Goal: Complete application form

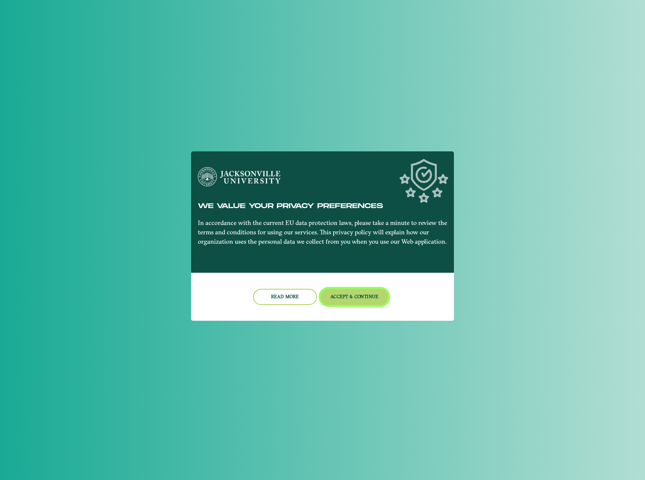
click at [326, 297] on button "Accept & Continue" at bounding box center [355, 297] width 68 height 16
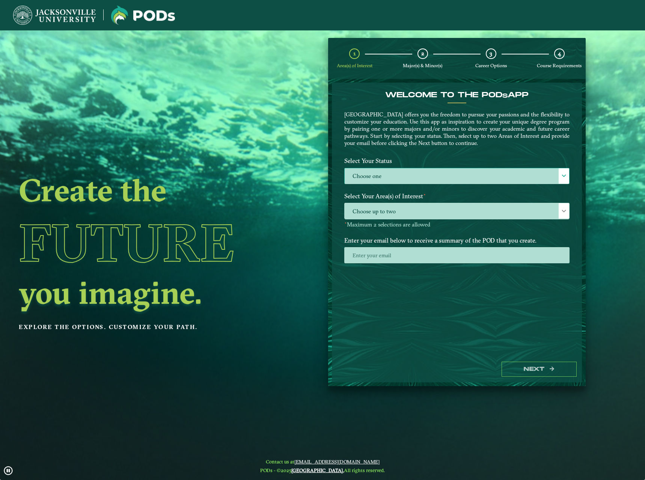
click at [394, 181] on label "Choose one" at bounding box center [457, 176] width 225 height 16
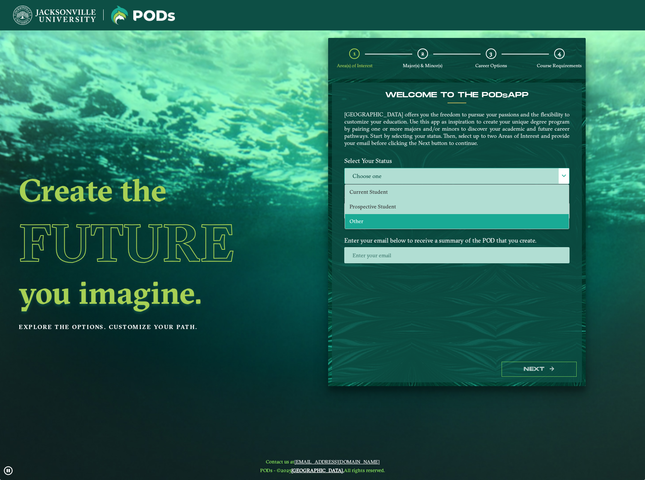
click at [383, 221] on li "Other" at bounding box center [457, 221] width 224 height 15
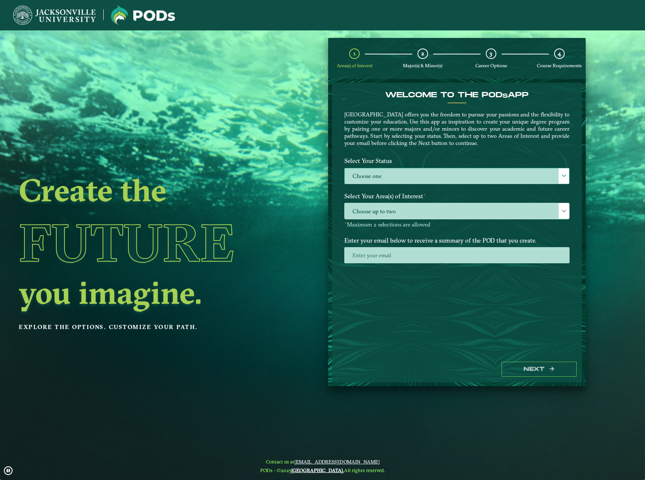
select select "[object Object]"
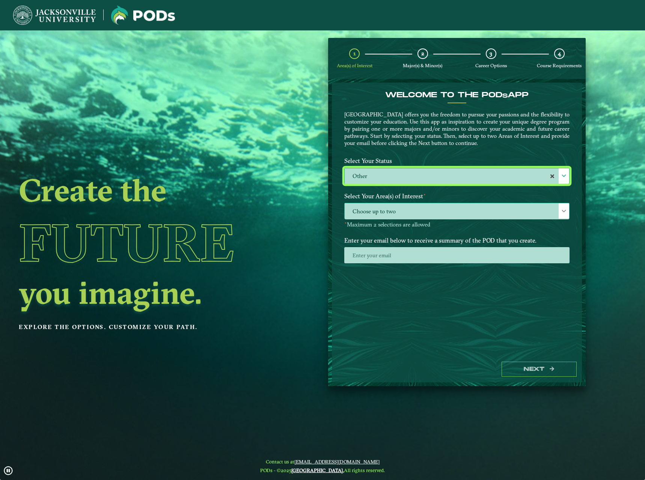
click at [394, 216] on span "Choose up to two" at bounding box center [457, 211] width 225 height 16
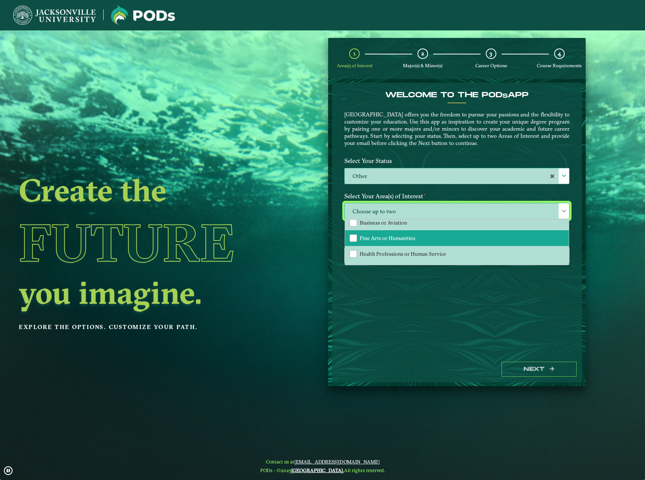
scroll to position [51, 0]
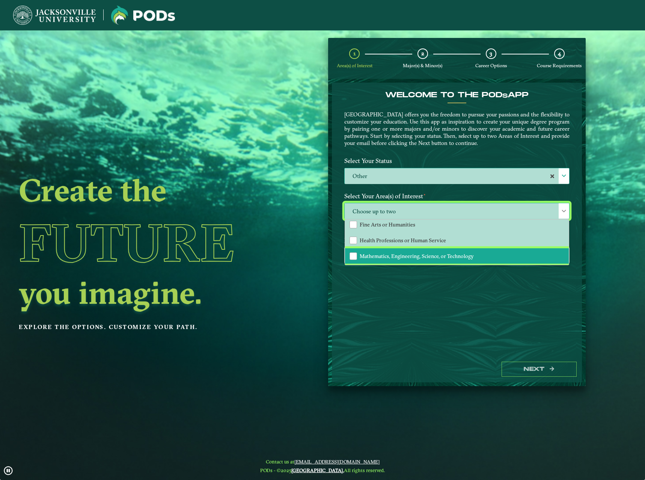
click at [386, 255] on span "Mathematics, Engineering, Science, or Technology" at bounding box center [417, 256] width 114 height 7
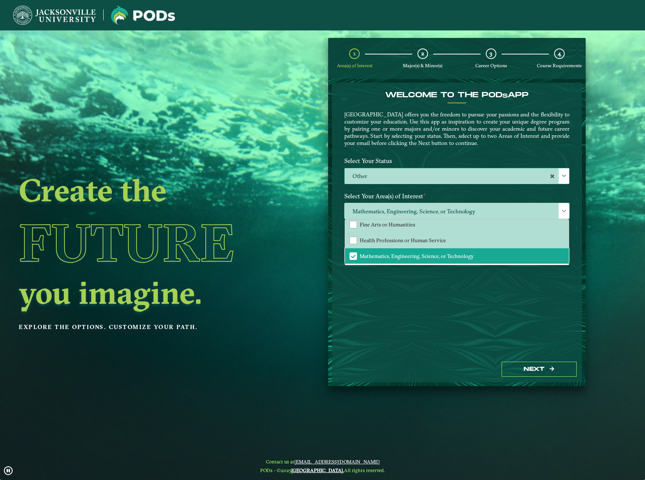
click at [390, 312] on div "Welcome to the POD s app [GEOGRAPHIC_DATA] offers you the freedom to pursue you…" at bounding box center [457, 219] width 250 height 273
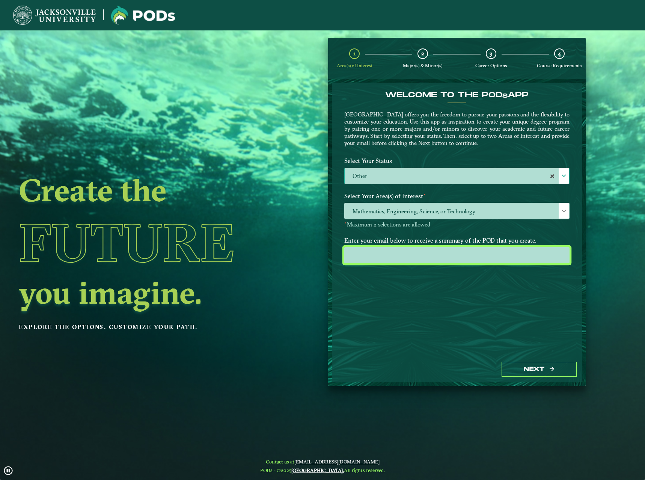
click at [402, 254] on input "email" at bounding box center [456, 255] width 225 height 16
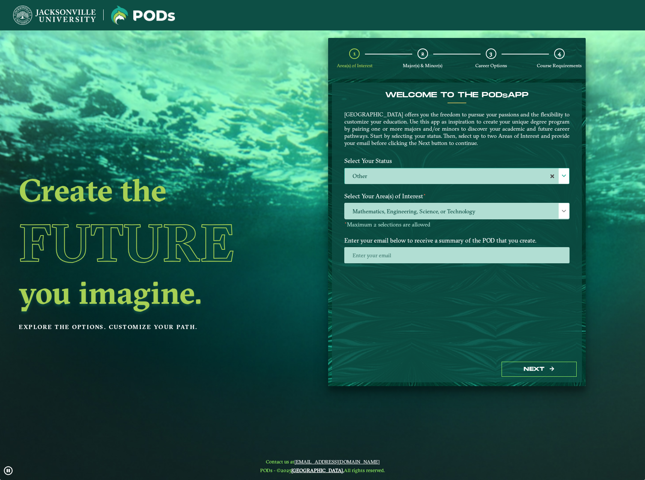
click at [350, 278] on div "Welcome to the POD s app Jacksonville University offers you the freedom to purs…" at bounding box center [457, 219] width 250 height 273
click at [541, 367] on button "Next" at bounding box center [539, 369] width 75 height 15
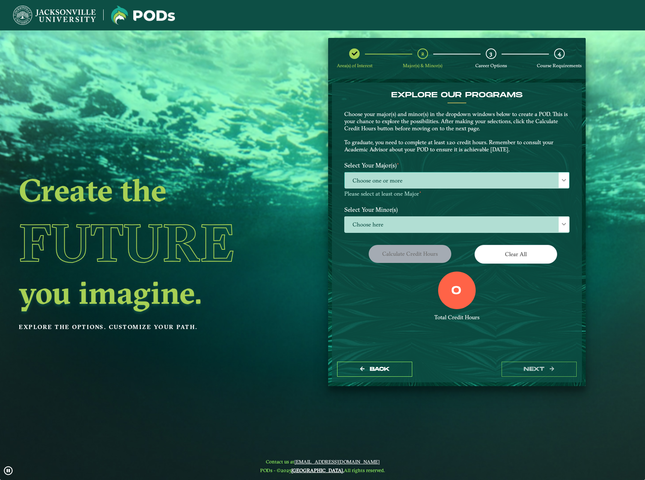
click at [439, 180] on span "Choose one or more" at bounding box center [457, 180] width 225 height 16
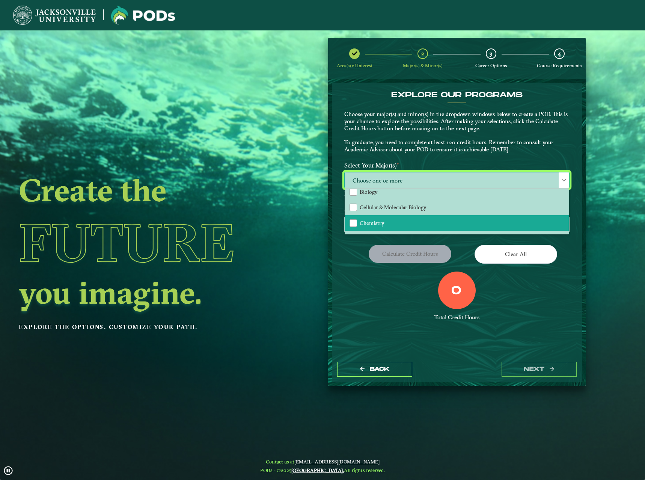
scroll to position [75, 0]
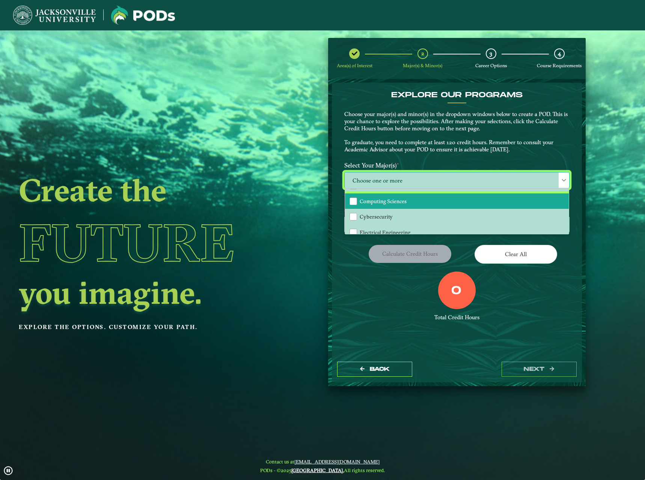
click at [378, 204] on span "Computing Sciences" at bounding box center [383, 201] width 47 height 7
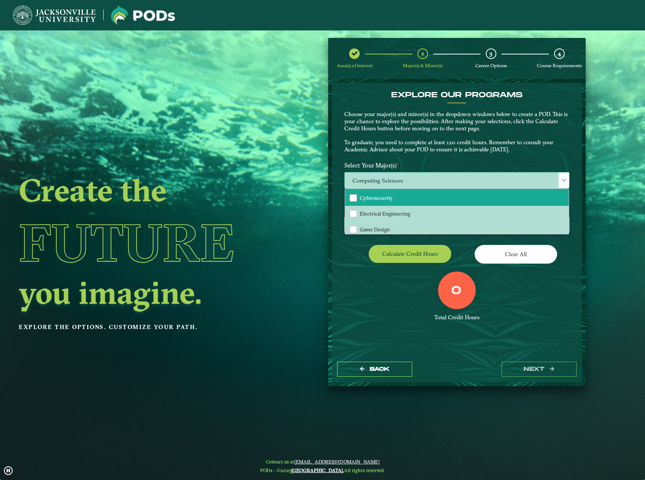
scroll to position [113, 0]
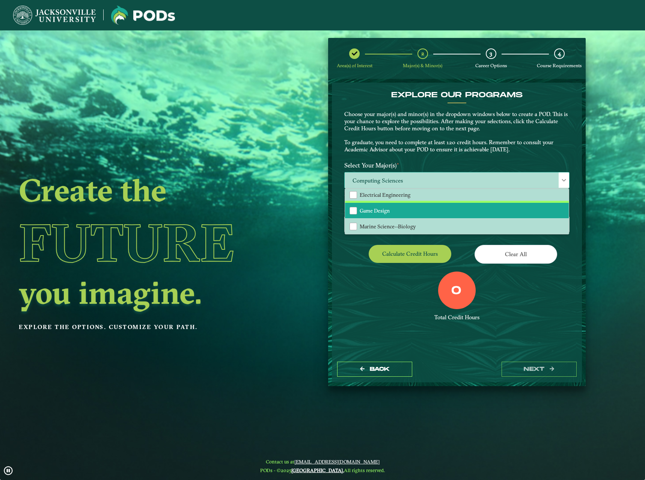
click at [421, 214] on li "Game Design" at bounding box center [457, 211] width 224 height 16
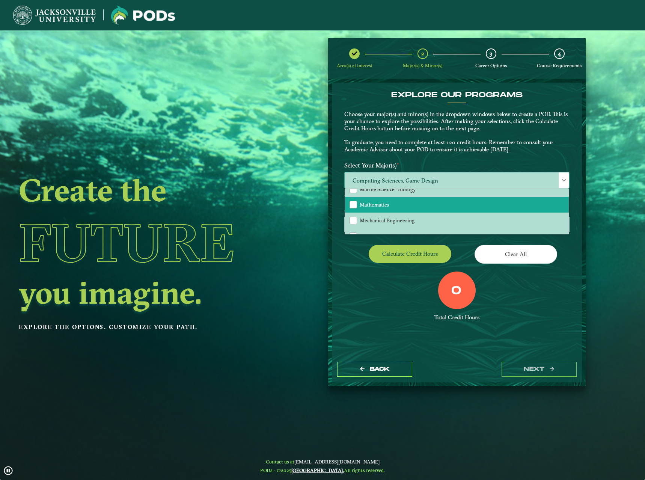
scroll to position [150, 0]
click at [406, 206] on li "Mathematics" at bounding box center [457, 204] width 224 height 16
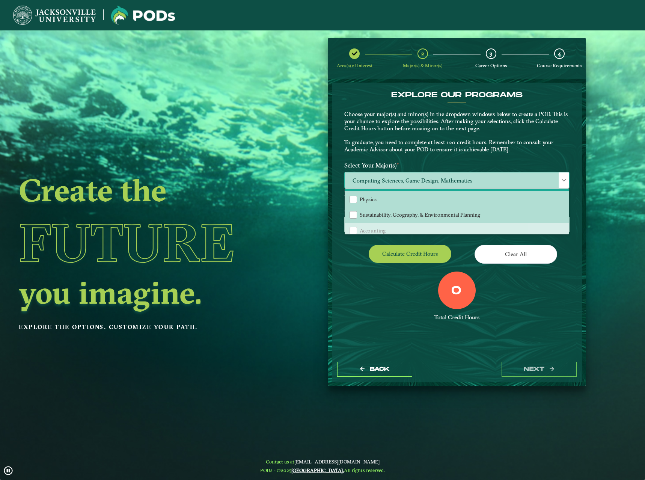
scroll to position [188, 0]
click at [386, 298] on div "0 Total Credit Hours" at bounding box center [457, 303] width 237 height 64
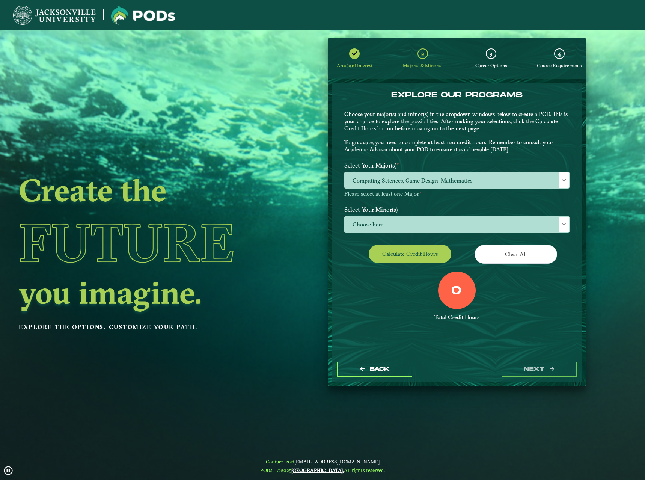
click at [493, 212] on label "Select Your Minor(s)" at bounding box center [457, 209] width 237 height 14
click at [549, 222] on span "Choose here" at bounding box center [457, 225] width 225 height 16
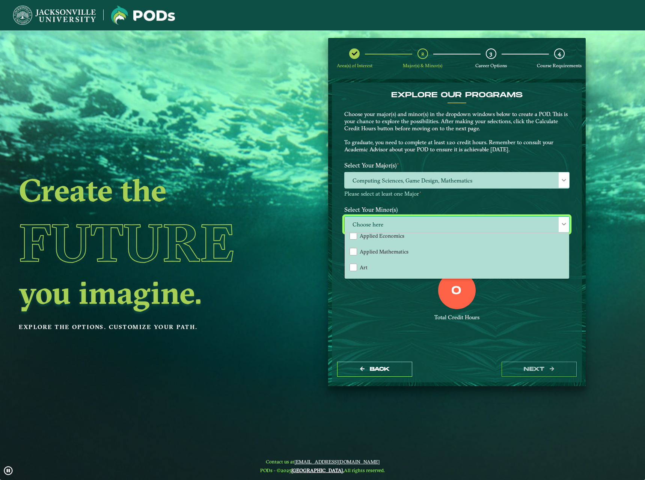
scroll to position [0, 0]
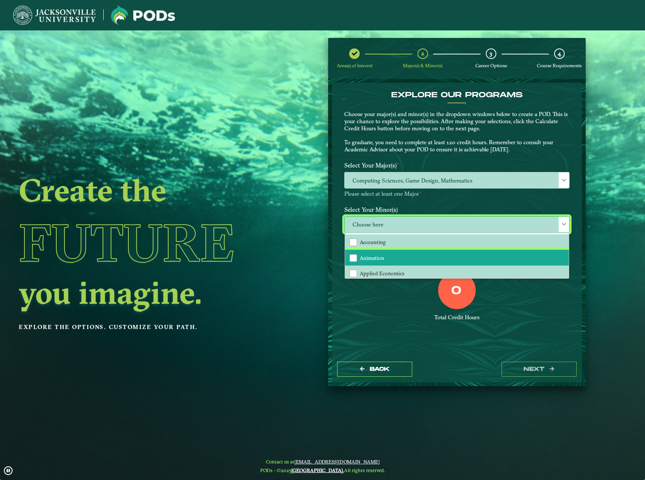
click at [381, 258] on span "Animation" at bounding box center [372, 258] width 24 height 7
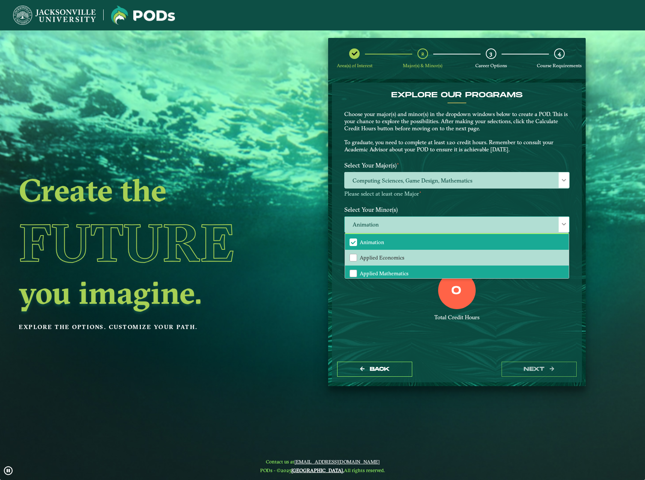
scroll to position [38, 0]
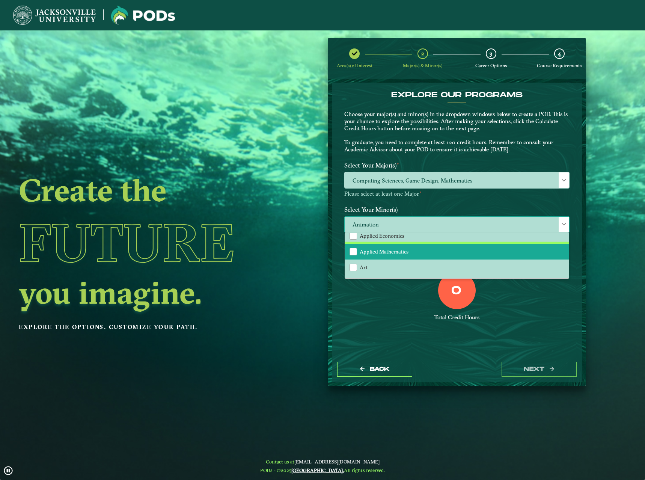
click at [398, 250] on span "Applied Mathematics" at bounding box center [384, 251] width 49 height 7
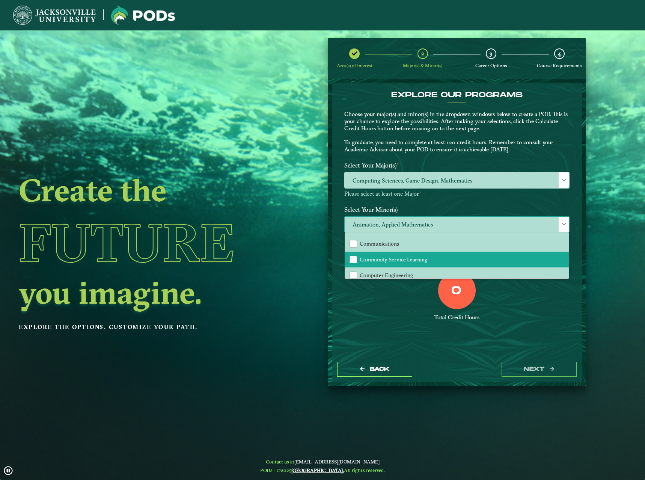
scroll to position [188, 0]
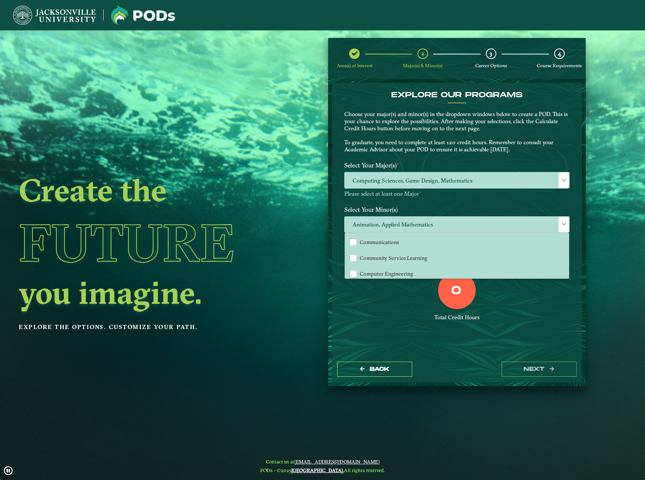
click at [431, 349] on div "EXPLORE OUR PROGRAMS Choose your major(s) and minor(s) in the dropdown windows …" at bounding box center [457, 219] width 250 height 273
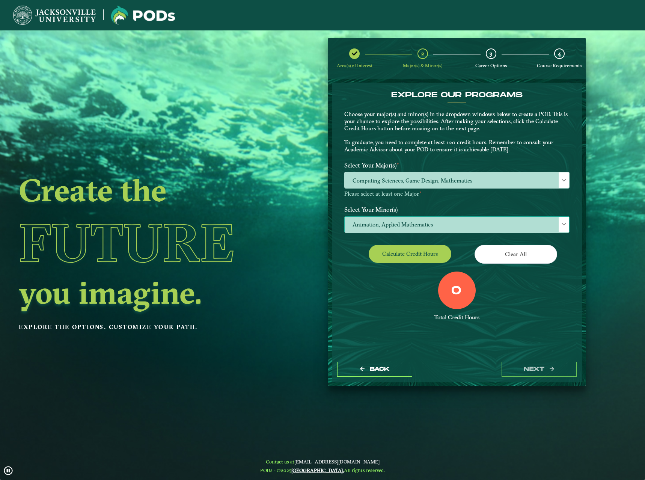
click at [502, 230] on span "Animation, Applied Mathematics" at bounding box center [457, 225] width 225 height 16
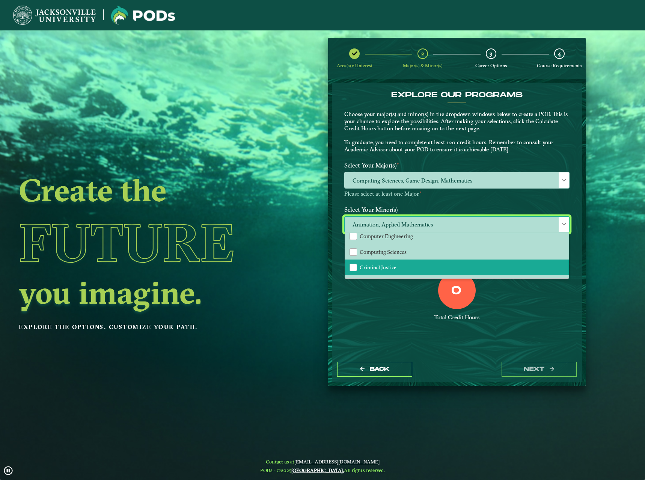
scroll to position [263, 0]
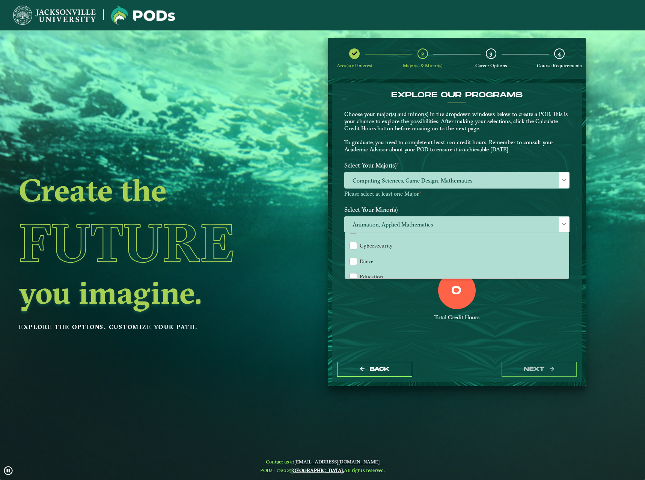
click at [401, 324] on div "0 Total Credit Hours" at bounding box center [457, 303] width 237 height 64
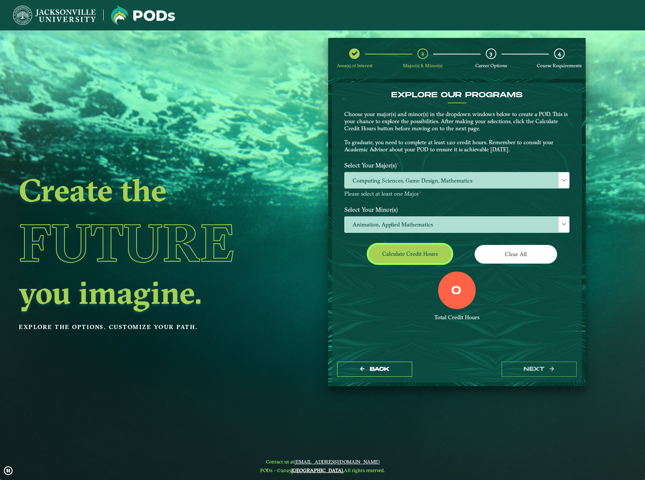
click at [432, 256] on button "Calculate credit hours" at bounding box center [410, 254] width 83 height 18
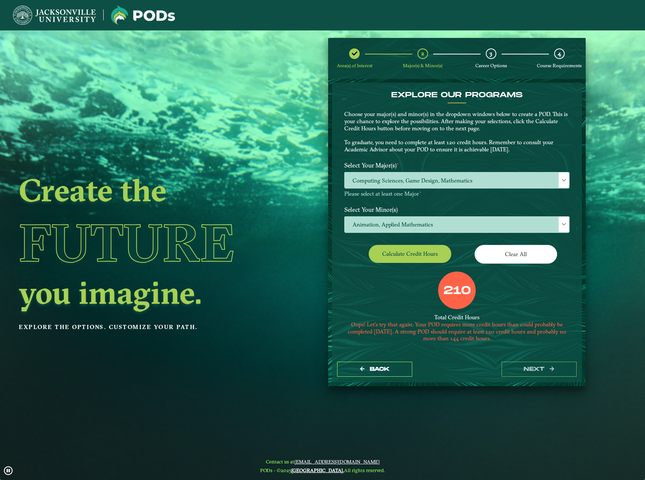
click at [362, 283] on div "210 Total Credit Hours Oops! Let’s try that again. Your POD requires more credi…" at bounding box center [457, 312] width 237 height 83
drag, startPoint x: 410, startPoint y: 327, endPoint x: 425, endPoint y: 334, distance: 17.1
click at [425, 334] on div "Oops! Let’s try that again. Your POD requires more credit hours than could prob…" at bounding box center [456, 331] width 225 height 21
click at [525, 226] on span "Animation, Applied Mathematics" at bounding box center [457, 225] width 225 height 16
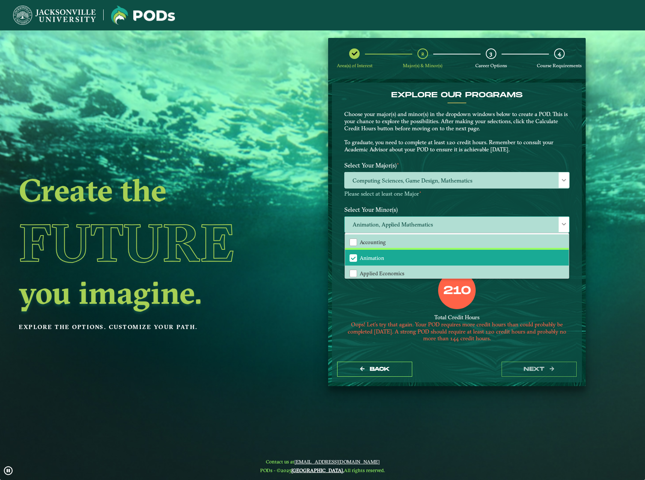
click at [352, 256] on span "Animation" at bounding box center [353, 258] width 7 height 7
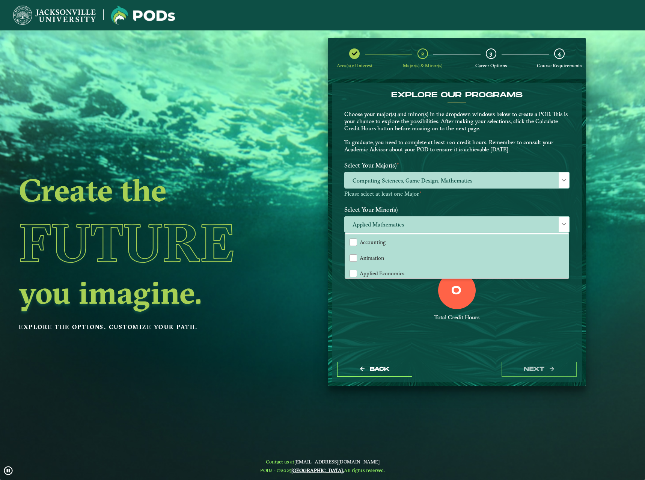
click at [351, 312] on div "0 Total Credit Hours" at bounding box center [457, 303] width 237 height 64
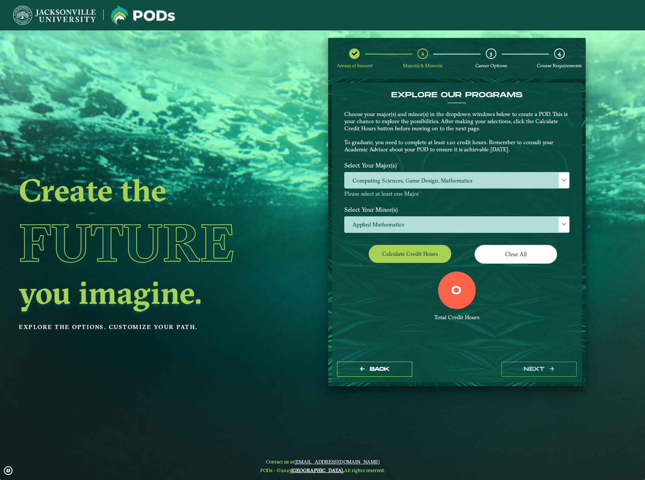
click at [411, 266] on div "Calculate credit hours" at bounding box center [398, 255] width 118 height 21
click at [421, 262] on button "Calculate credit hours" at bounding box center [410, 254] width 83 height 18
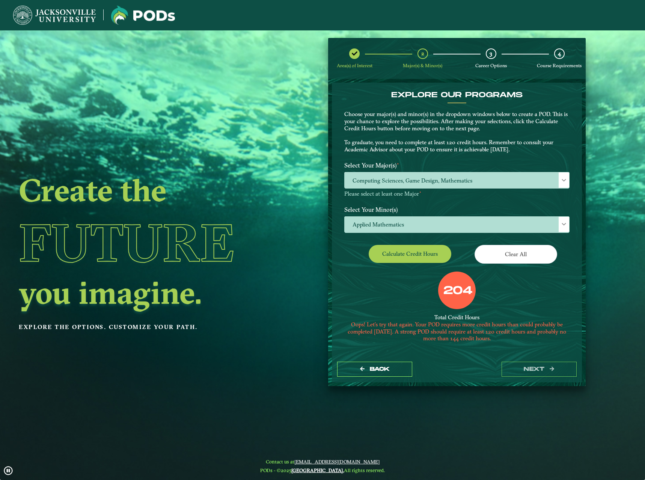
click at [369, 295] on div "204 Total Credit Hours Oops! Let’s try that again. Your POD requires more credi…" at bounding box center [457, 312] width 237 height 83
click at [516, 182] on span "Computing Sciences, Game Design, Mathematics" at bounding box center [457, 180] width 225 height 16
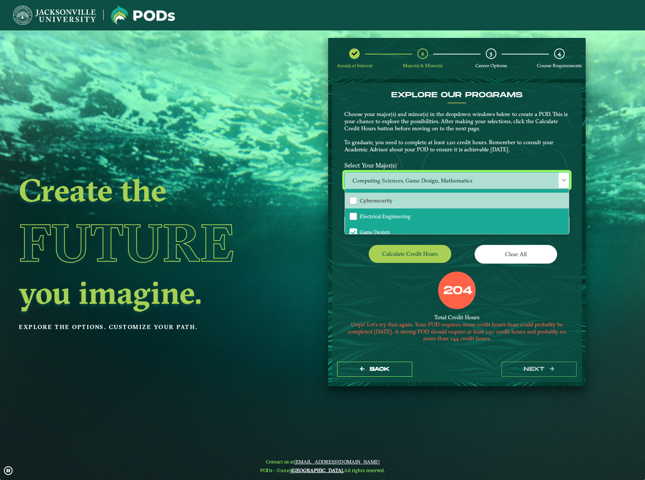
scroll to position [113, 0]
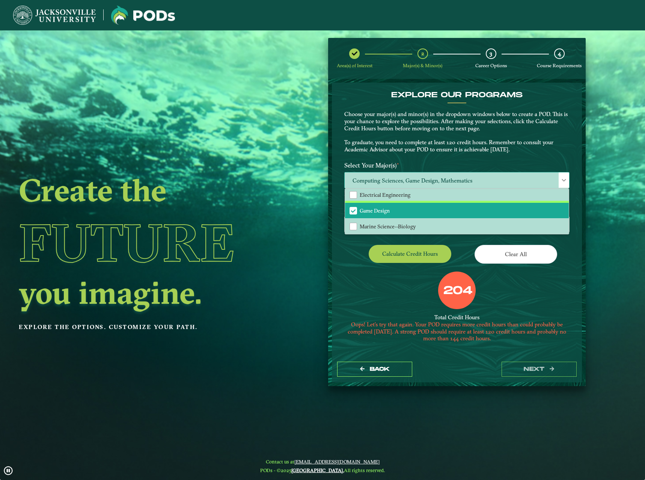
click at [353, 213] on span "Game Design" at bounding box center [353, 210] width 7 height 7
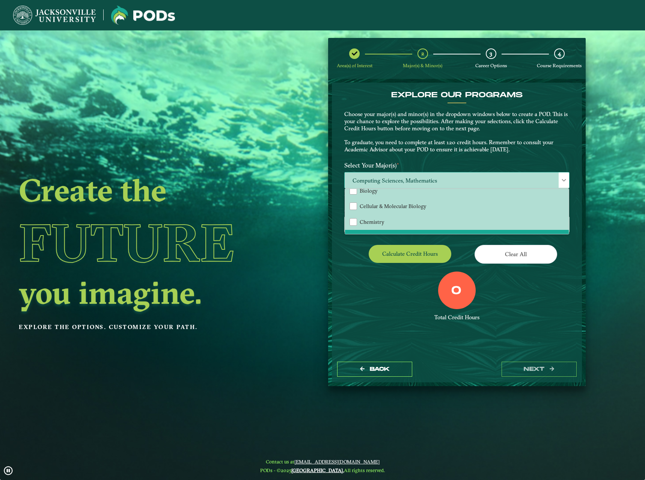
scroll to position [38, 0]
click at [362, 332] on div at bounding box center [456, 330] width 225 height 5
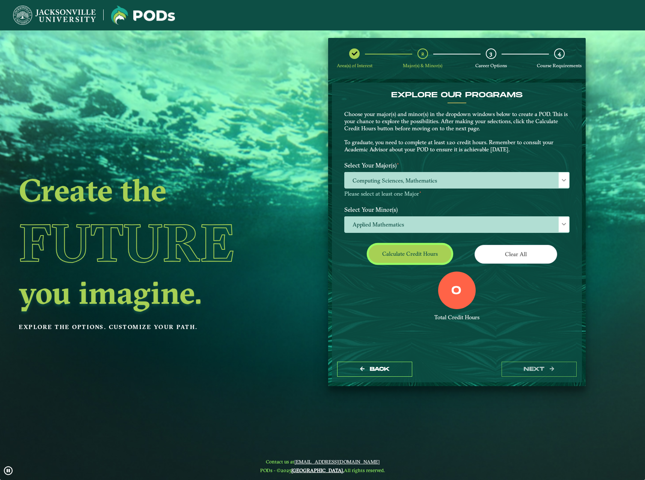
click at [390, 258] on button "Calculate credit hours" at bounding box center [410, 254] width 83 height 18
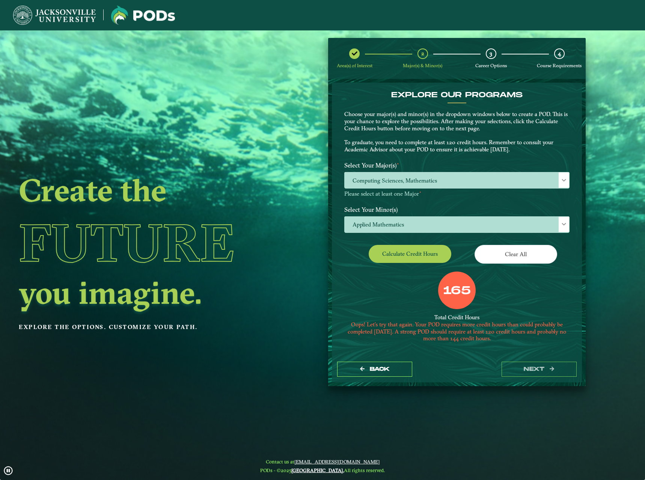
drag, startPoint x: 363, startPoint y: 277, endPoint x: 369, endPoint y: 273, distance: 7.0
click at [363, 277] on div "165 Total Credit Hours Oops! Let’s try that again. Your POD requires more credi…" at bounding box center [457, 312] width 237 height 83
drag, startPoint x: 552, startPoint y: 178, endPoint x: 550, endPoint y: 185, distance: 7.1
click at [550, 184] on span "Computing Sciences, Mathematics" at bounding box center [457, 180] width 225 height 16
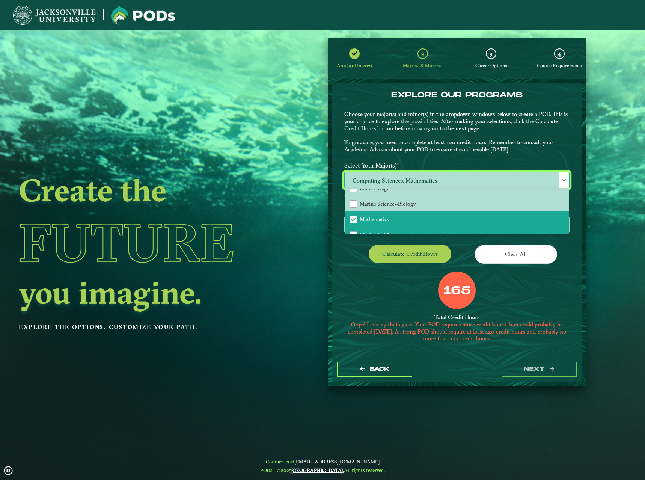
scroll to position [150, 0]
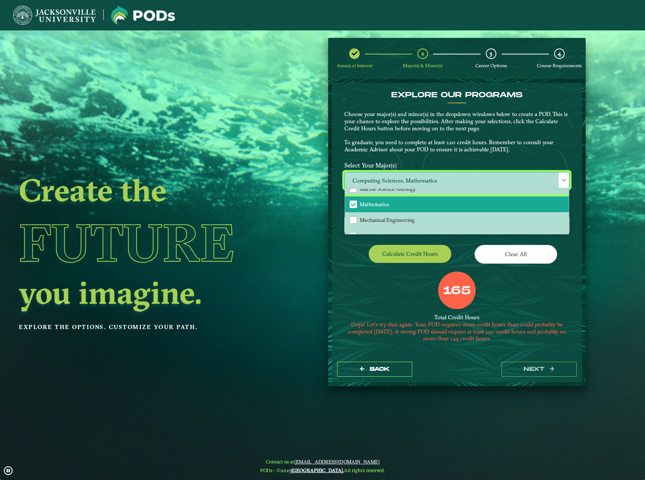
click at [350, 205] on span "Mathematics" at bounding box center [353, 204] width 7 height 7
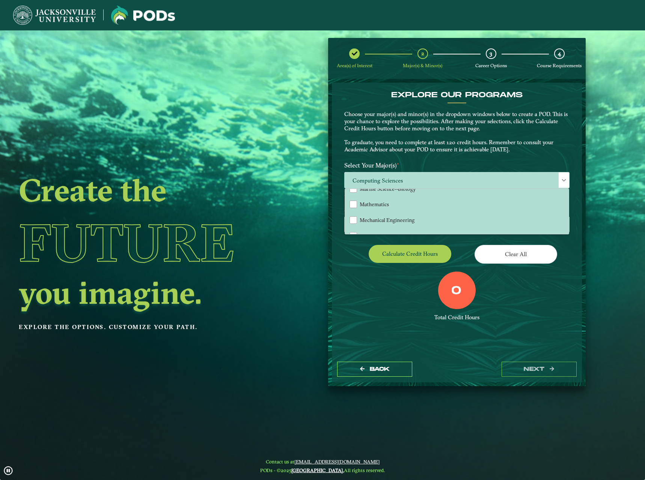
click at [344, 282] on div "0 Total Credit Hours" at bounding box center [457, 303] width 237 height 64
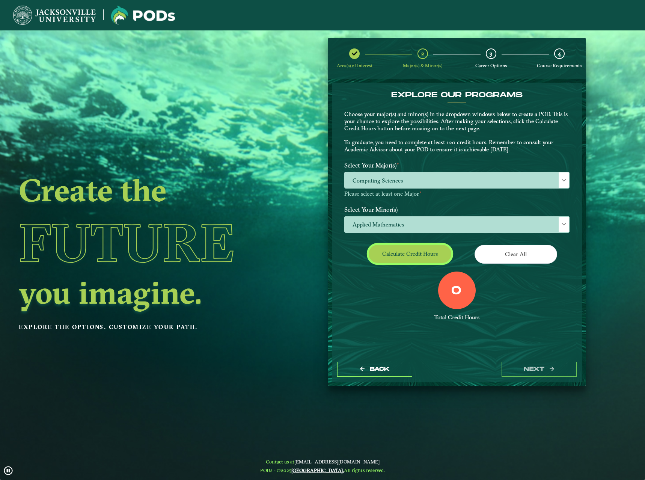
click at [402, 253] on button "Calculate credit hours" at bounding box center [410, 254] width 83 height 18
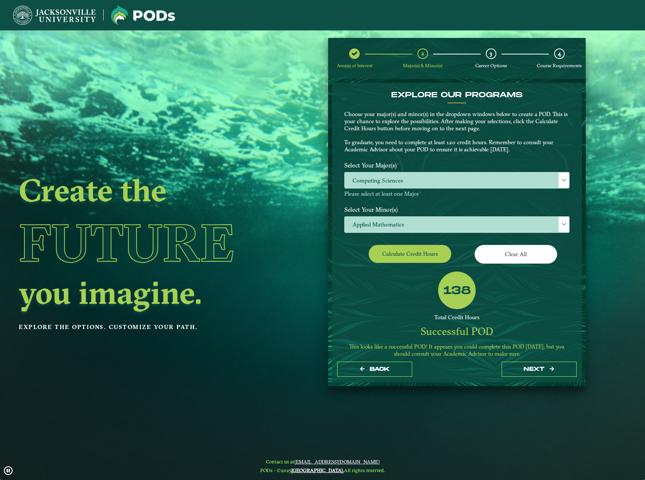
click at [353, 292] on div "138 Total Credit Hours Successful POD This looks like a successful POD! It appe…" at bounding box center [457, 316] width 237 height 91
click at [537, 367] on button "next" at bounding box center [539, 369] width 75 height 15
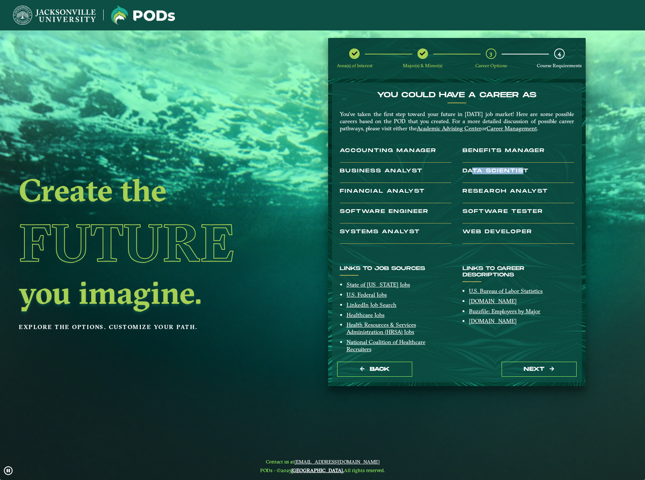
drag, startPoint x: 475, startPoint y: 170, endPoint x: 523, endPoint y: 175, distance: 48.6
click at [523, 175] on h3 "Data Scientist" at bounding box center [519, 175] width 112 height 15
drag, startPoint x: 503, startPoint y: 210, endPoint x: 466, endPoint y: 208, distance: 37.2
click at [467, 208] on h3 "Software Tester" at bounding box center [519, 215] width 112 height 15
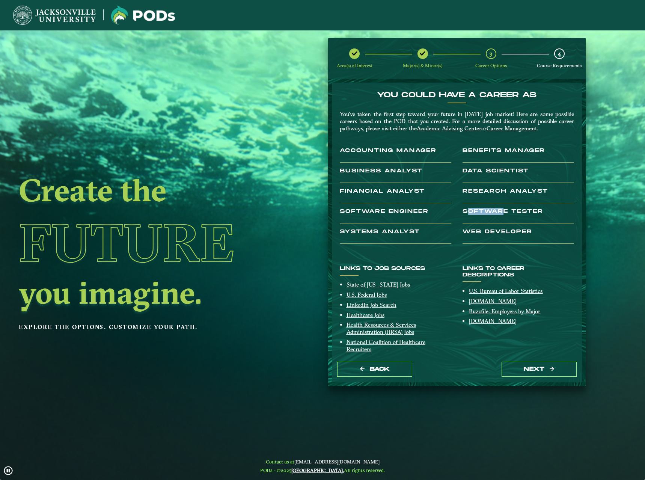
click at [466, 208] on h3 "Software Tester" at bounding box center [519, 215] width 112 height 15
click at [352, 187] on nb-card-body at bounding box center [396, 185] width 112 height 5
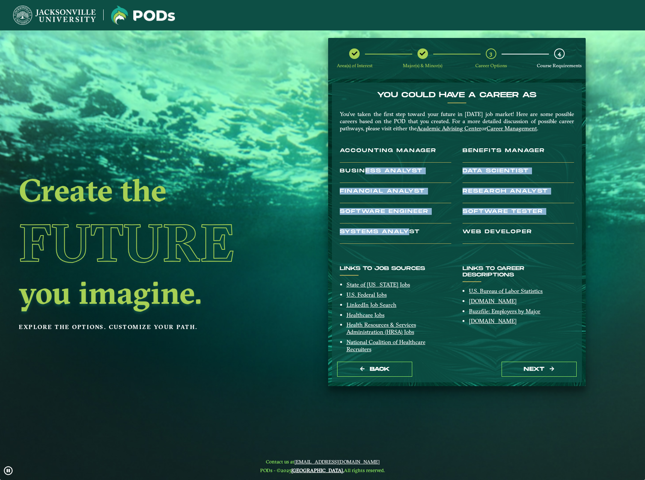
drag, startPoint x: 363, startPoint y: 175, endPoint x: 409, endPoint y: 231, distance: 71.8
click at [407, 229] on div "You’ve taken the first step toward your future in tomorrow’s job market! Here a…" at bounding box center [457, 180] width 246 height 138
click at [409, 231] on h3 "Systems Analyst" at bounding box center [396, 236] width 112 height 15
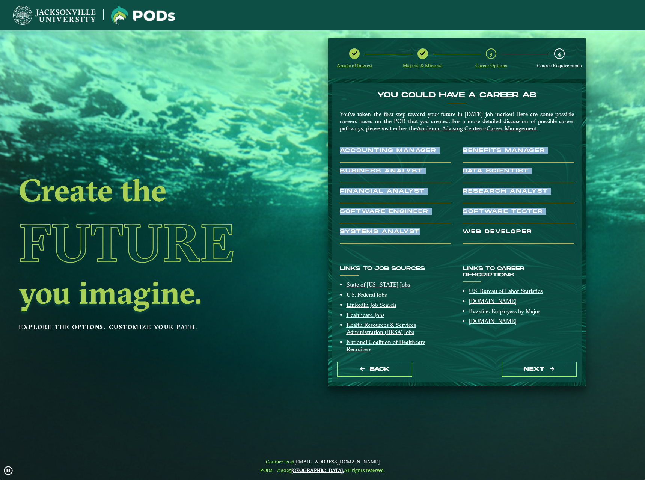
drag, startPoint x: 433, startPoint y: 237, endPoint x: 336, endPoint y: 156, distance: 126.1
click at [336, 156] on div "You’ve taken the first step toward your future in tomorrow’s job market! Here a…" at bounding box center [457, 180] width 246 height 138
click at [336, 156] on div "Accounting Manager" at bounding box center [395, 158] width 123 height 20
drag, startPoint x: 338, startPoint y: 146, endPoint x: 536, endPoint y: 232, distance: 215.9
click at [536, 232] on div "You’ve taken the first step toward your future in tomorrow’s job market! Here a…" at bounding box center [457, 180] width 246 height 138
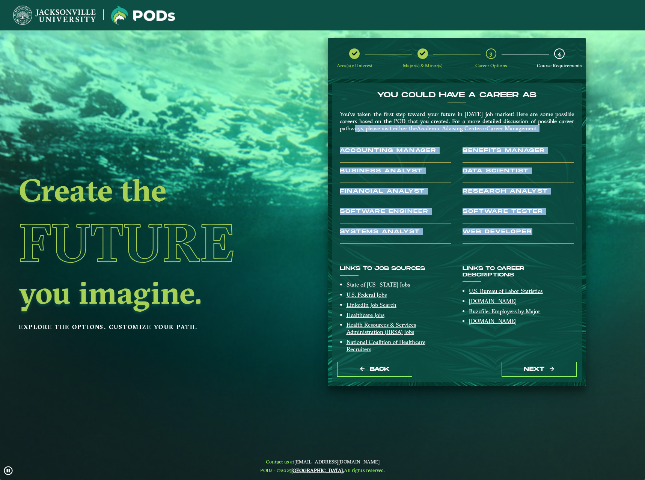
click at [535, 232] on h3 "Web Developer" at bounding box center [519, 236] width 112 height 15
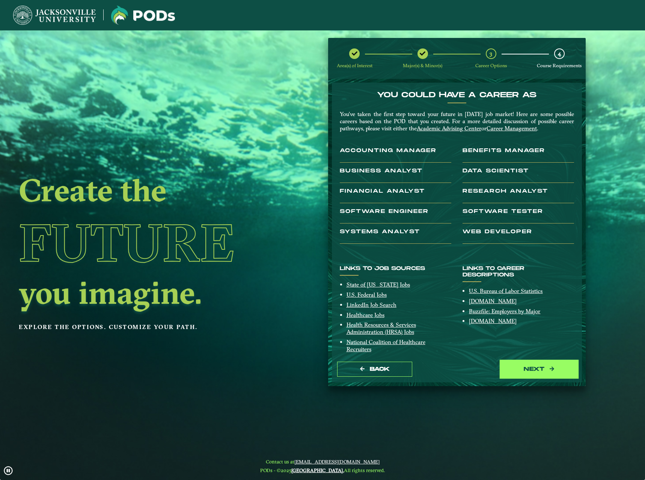
click at [543, 364] on button "next" at bounding box center [539, 369] width 75 height 15
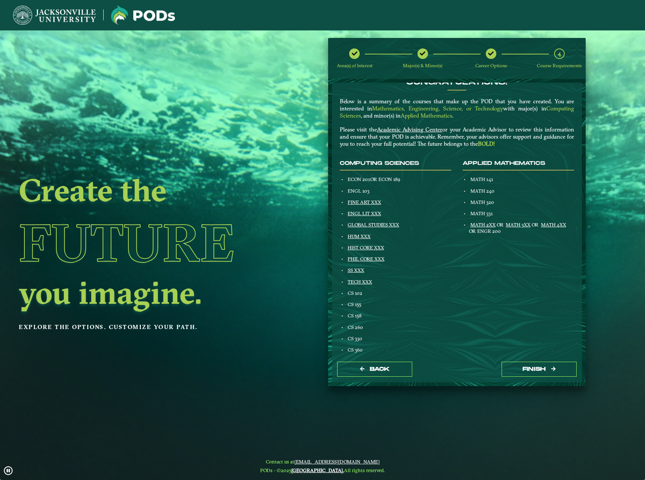
scroll to position [0, 0]
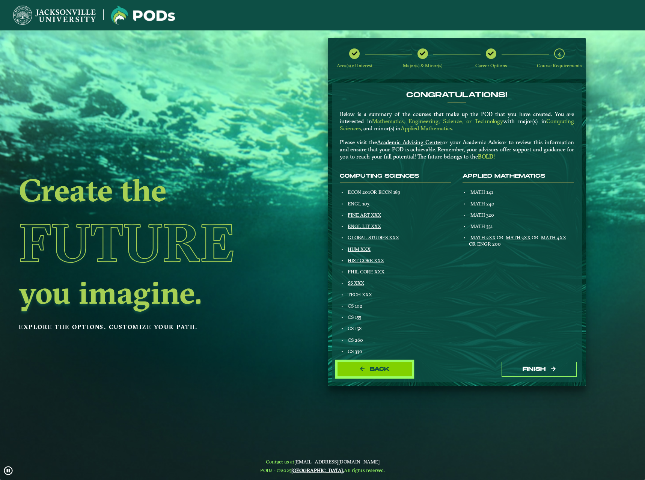
click at [377, 369] on span "Back" at bounding box center [380, 369] width 20 height 6
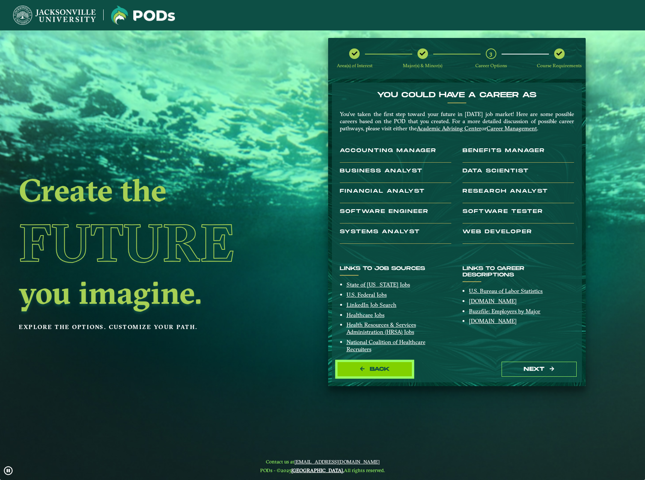
click at [403, 370] on button "Back" at bounding box center [374, 369] width 75 height 15
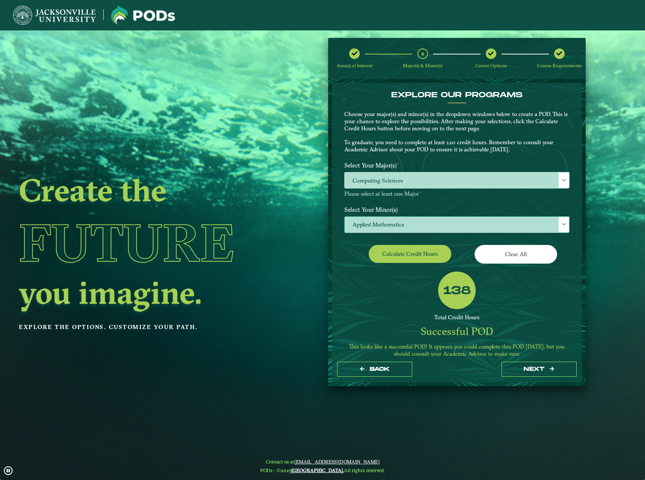
click at [427, 226] on span "Applied Mathematics" at bounding box center [457, 225] width 225 height 16
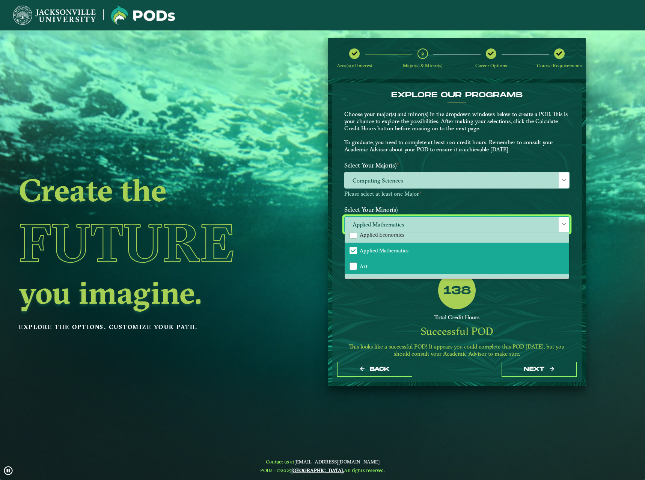
scroll to position [38, 0]
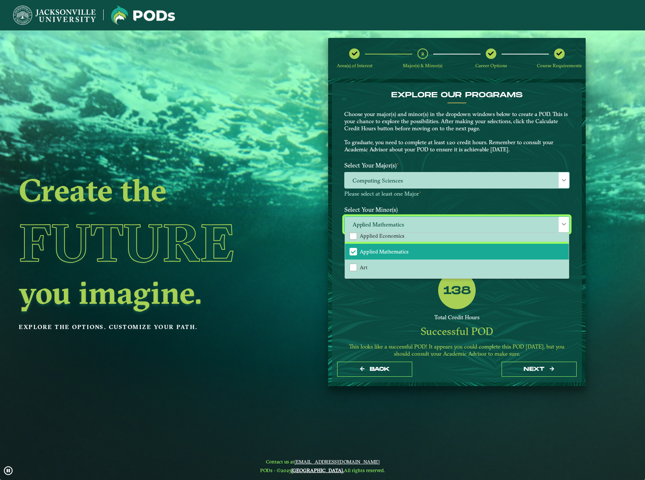
click at [351, 246] on li "Applied Mathematics" at bounding box center [457, 252] width 224 height 16
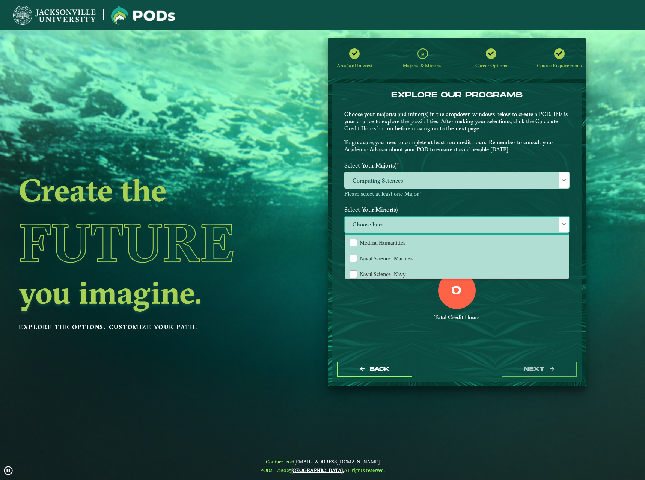
scroll to position [526, 0]
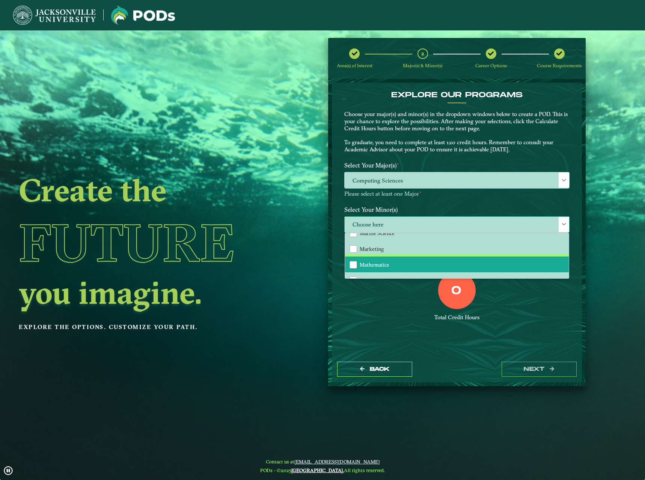
click at [367, 260] on li "Mathematics" at bounding box center [457, 264] width 224 height 16
click at [364, 312] on div "0 Total Credit Hours" at bounding box center [457, 303] width 237 height 64
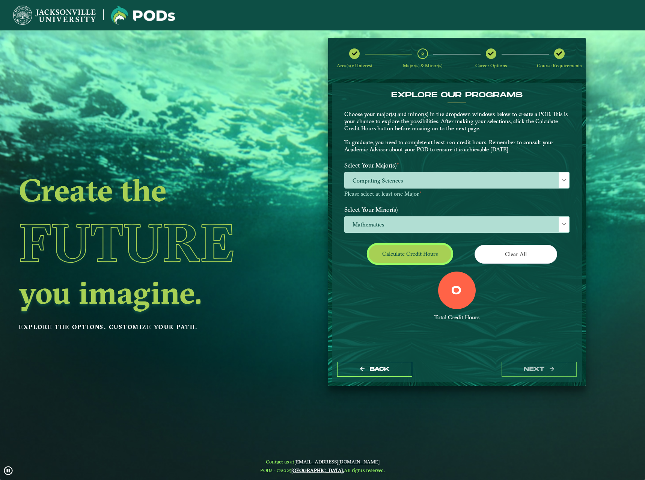
click at [420, 252] on button "Calculate credit hours" at bounding box center [410, 254] width 83 height 18
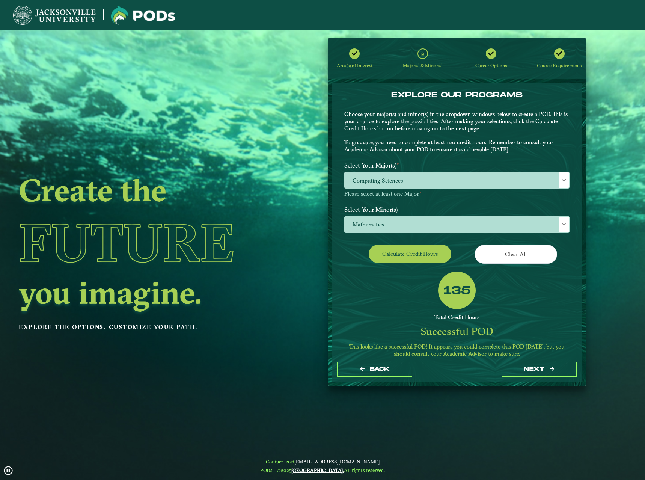
click at [382, 300] on div "135 Total Credit Hours Successful POD This looks like a successful POD! It appe…" at bounding box center [457, 316] width 237 height 91
click at [571, 360] on div "Back next" at bounding box center [457, 369] width 250 height 26
click at [571, 365] on button "next" at bounding box center [539, 369] width 75 height 15
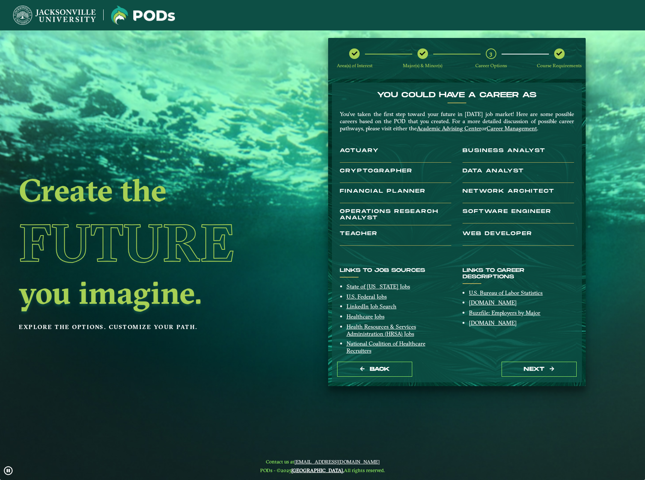
click at [366, 149] on h3 "Actuary" at bounding box center [396, 155] width 112 height 15
click at [366, 169] on div "You’ve taken the first step toward your future in tomorrow’s job market! Here a…" at bounding box center [457, 181] width 246 height 140
click at [399, 180] on h3 "Cryptographer" at bounding box center [396, 175] width 112 height 15
click at [551, 365] on button "next" at bounding box center [539, 369] width 75 height 15
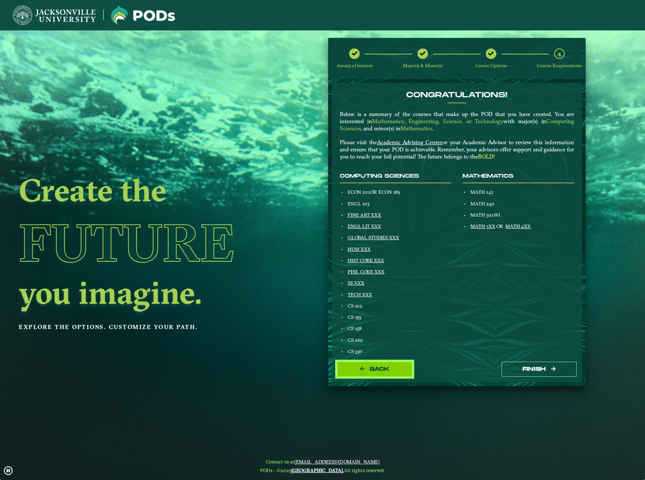
click at [395, 366] on button "Back" at bounding box center [374, 369] width 75 height 15
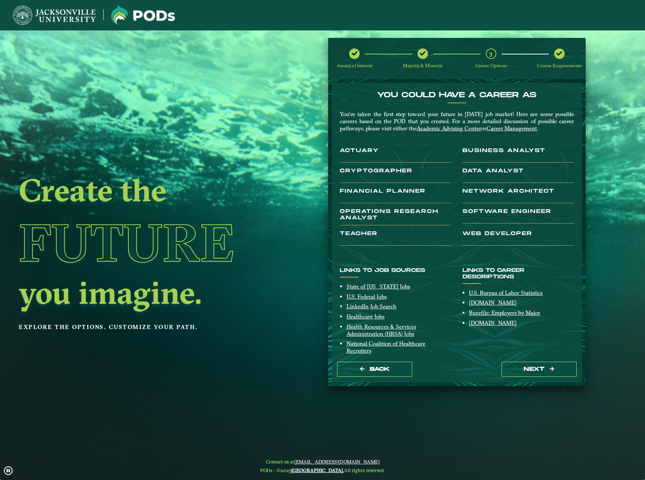
click at [455, 360] on div "Back next" at bounding box center [457, 369] width 250 height 26
click at [535, 362] on button "next" at bounding box center [539, 369] width 75 height 15
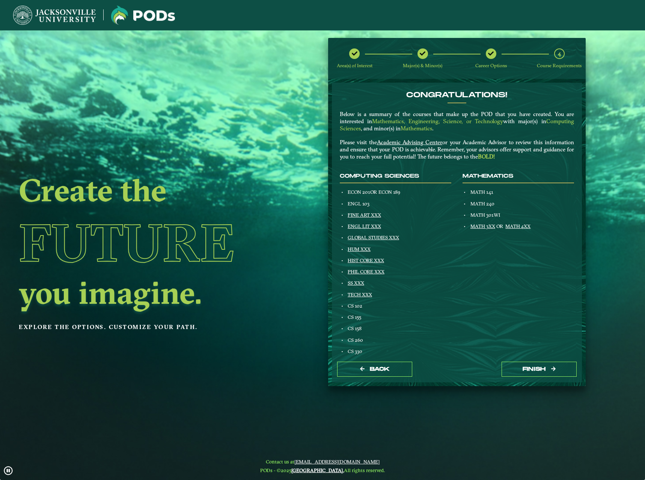
click at [440, 335] on div "Computing Sciences ECON 201 OR ECON 189 ENGL 103 FINE ART XXX ENGL LIT XXX GLOB…" at bounding box center [395, 379] width 123 height 413
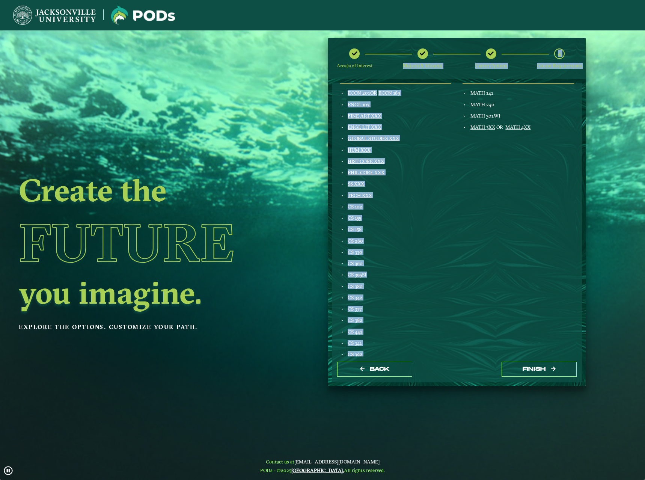
scroll to position [0, 0]
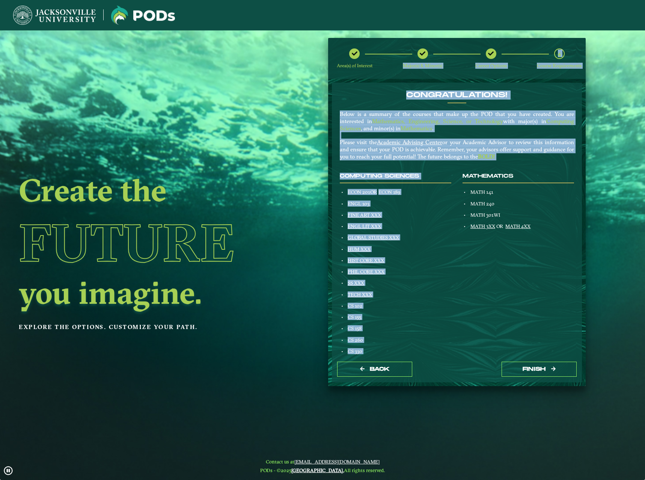
drag, startPoint x: 374, startPoint y: 252, endPoint x: 376, endPoint y: 82, distance: 170.1
click at [375, 75] on nb-stepper "Area(s) of Interest Major(s) & Minor(s) Career Options 4 Course Requirements Co…" at bounding box center [457, 212] width 258 height 348
click at [374, 142] on p "Below is a summary of the courses that make up the POD that you have created. Y…" at bounding box center [457, 135] width 234 height 49
click at [396, 113] on p "Below is a summary of the courses that make up the POD that you have created. Y…" at bounding box center [457, 135] width 234 height 49
click at [479, 124] on span "Mathematics, Engineering, Science, or Technology" at bounding box center [437, 121] width 131 height 7
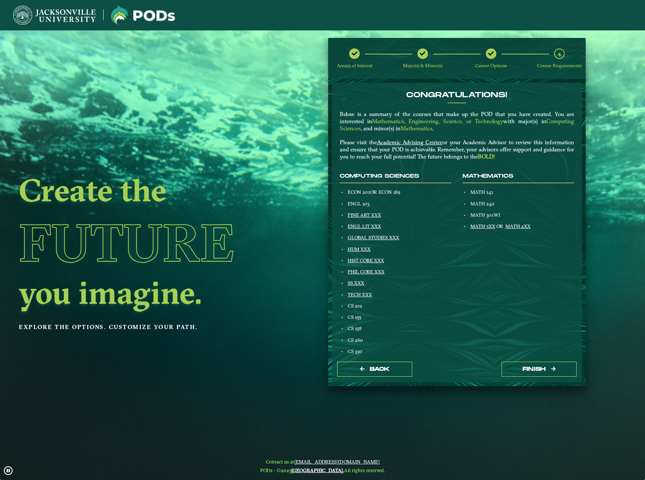
click at [552, 360] on div "Back Finish" at bounding box center [457, 369] width 250 height 26
click at [552, 365] on button "Finish" at bounding box center [539, 369] width 75 height 15
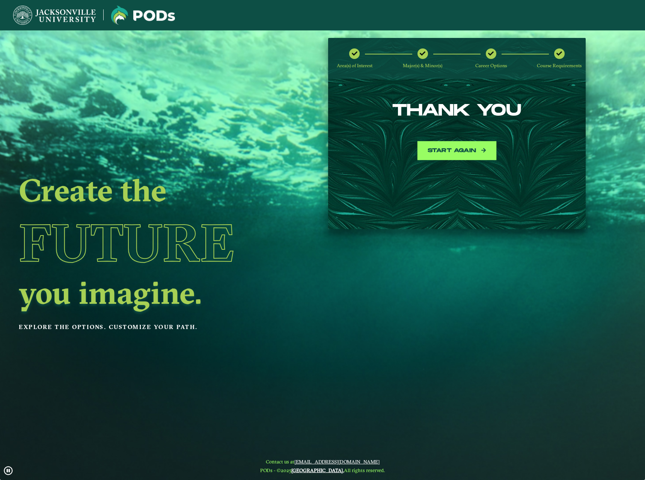
click at [467, 149] on button "Start again" at bounding box center [456, 150] width 75 height 15
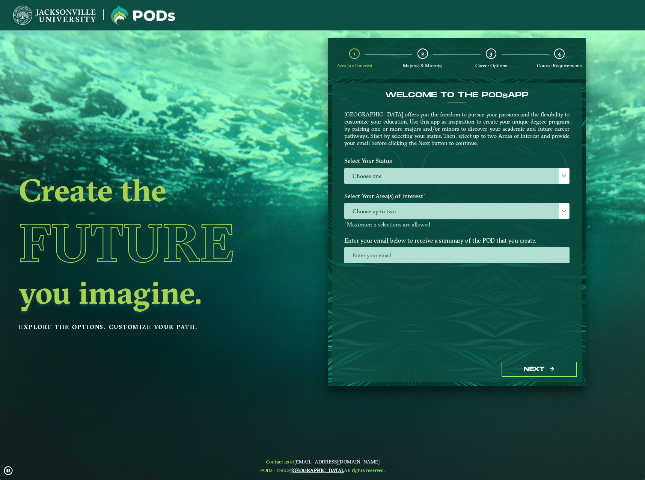
click at [468, 149] on div "Welcome to the POD s app Jacksonville University offers you the freedom to purs…" at bounding box center [457, 121] width 237 height 63
drag, startPoint x: 449, startPoint y: 119, endPoint x: 466, endPoint y: 152, distance: 37.4
click at [466, 152] on div "Welcome to the POD s app Jacksonville University offers you the freedom to purs…" at bounding box center [457, 121] width 237 height 63
click at [53, 13] on img at bounding box center [54, 15] width 83 height 19
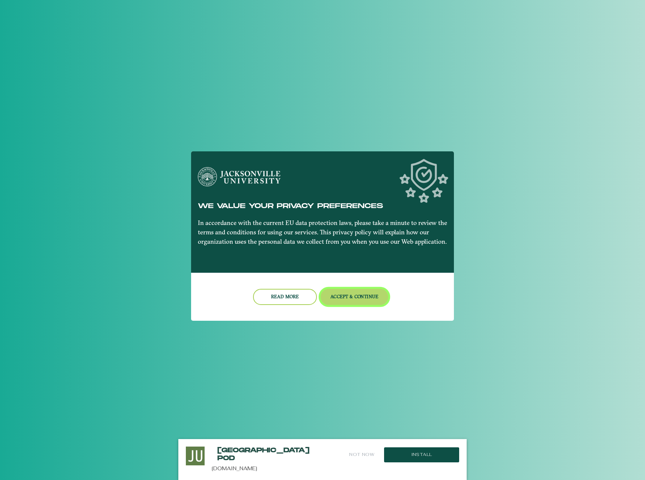
click at [346, 294] on button "Accept & Continue" at bounding box center [355, 297] width 68 height 16
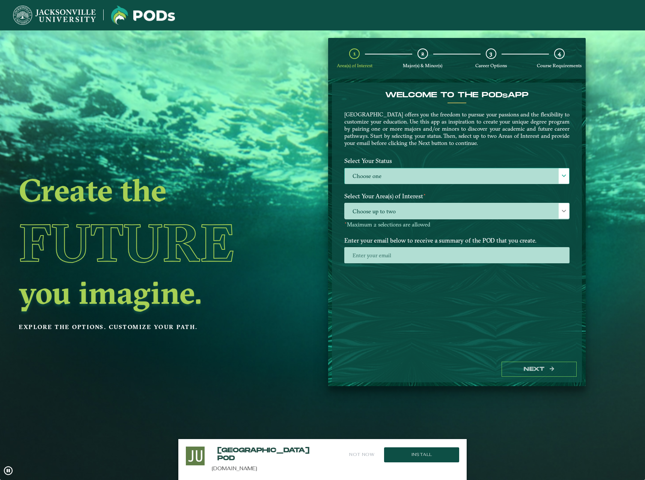
click at [451, 175] on label "Choose one" at bounding box center [457, 176] width 225 height 16
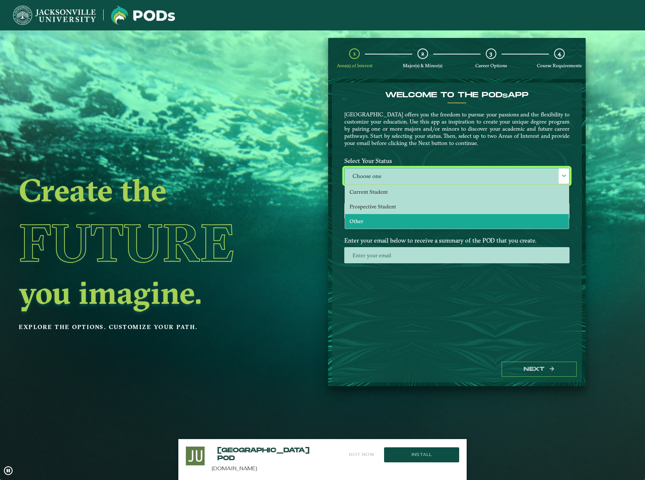
click at [394, 220] on li "Other" at bounding box center [457, 221] width 224 height 15
select select "[object Object]"
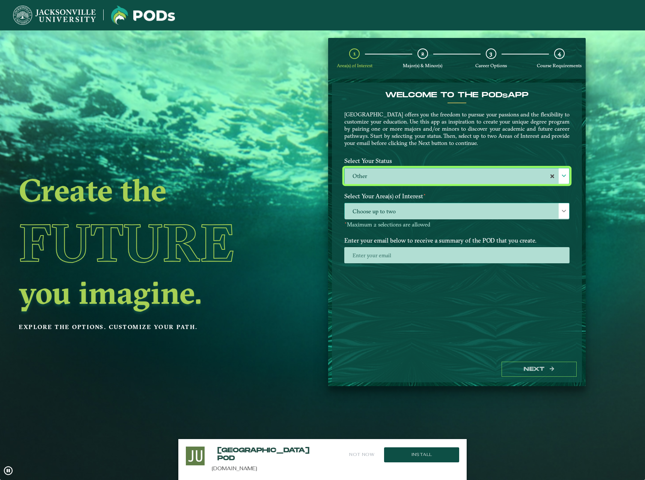
click at [404, 215] on span "Choose up to two" at bounding box center [457, 211] width 225 height 16
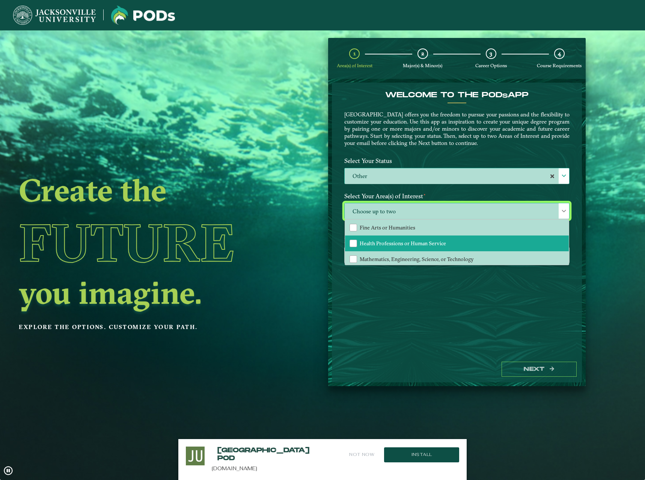
scroll to position [51, 0]
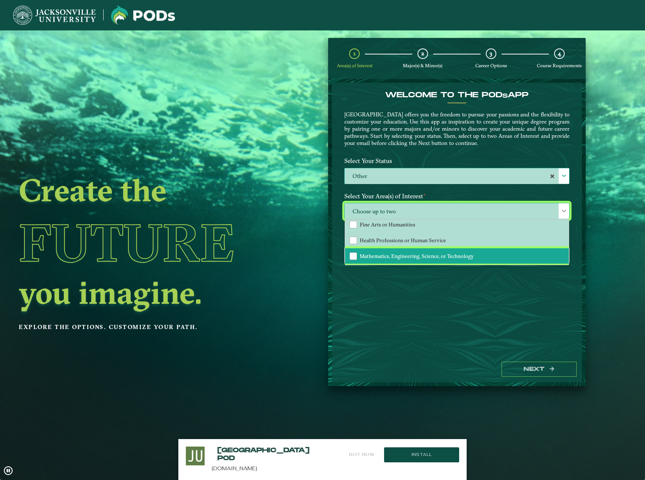
click at [405, 258] on span "Mathematics, Engineering, Science, or Technology" at bounding box center [417, 256] width 114 height 7
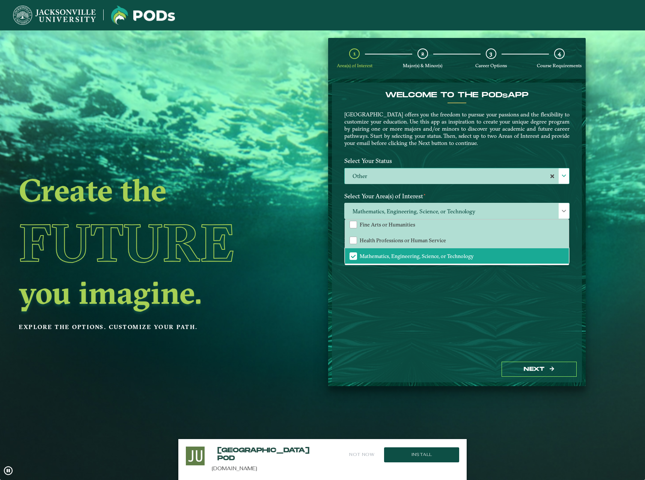
drag, startPoint x: 409, startPoint y: 325, endPoint x: 408, endPoint y: 320, distance: 5.0
click at [409, 324] on div "Welcome to the POD s app [GEOGRAPHIC_DATA] offers you the freedom to pursue you…" at bounding box center [457, 219] width 250 height 273
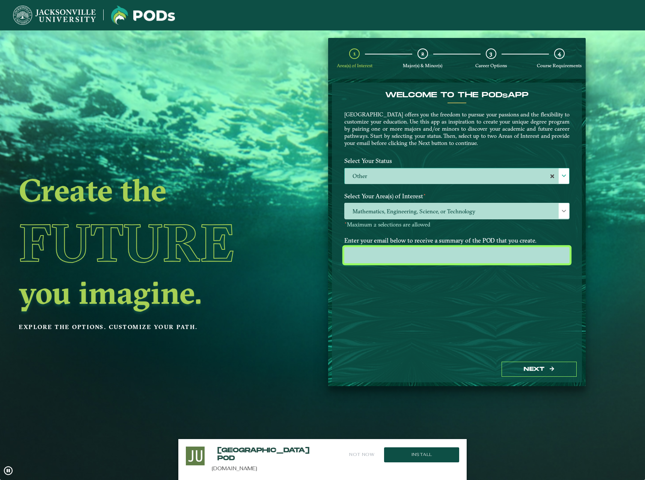
click at [407, 253] on input "email" at bounding box center [456, 255] width 225 height 16
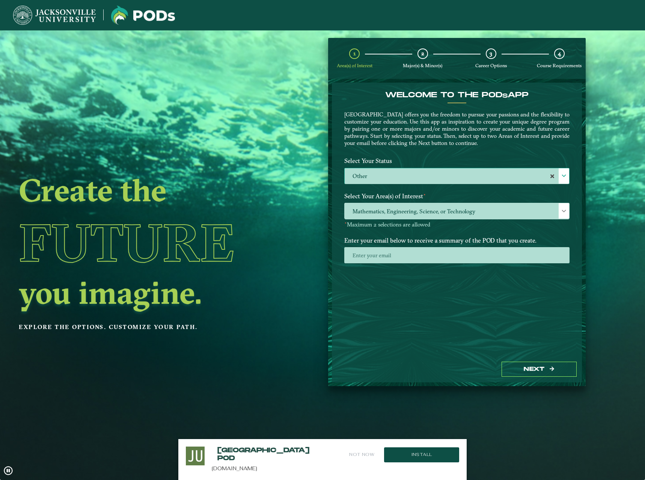
click at [396, 232] on div "Select Your Area(s) of Interest ⋆ Mathematics, Engineering, Science, or Technol…" at bounding box center [457, 211] width 237 height 44
click at [563, 366] on button "Next" at bounding box center [539, 369] width 75 height 15
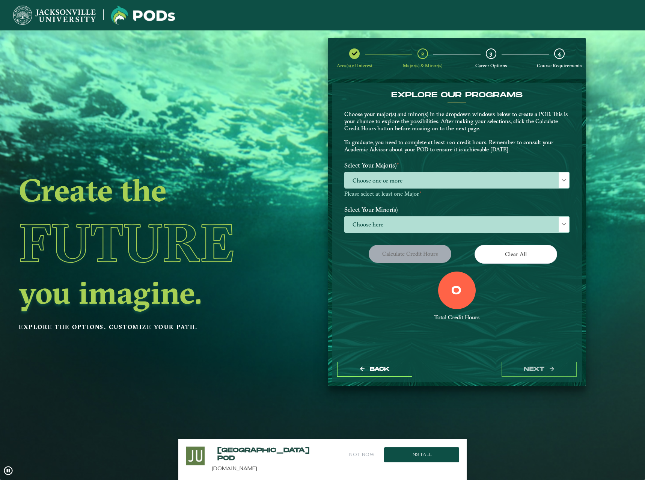
click at [474, 338] on div "EXPLORE OUR PROGRAMS Choose your major(s) and minor(s) in the dropdown windows …" at bounding box center [457, 219] width 250 height 273
click at [422, 184] on span "Choose one or more" at bounding box center [457, 180] width 225 height 16
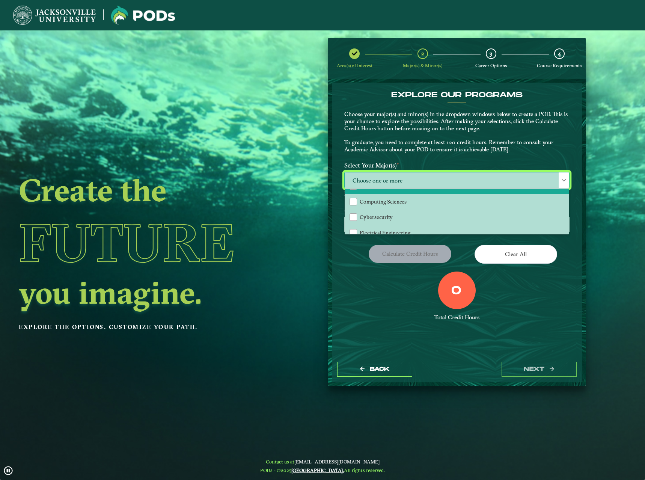
scroll to position [75, 0]
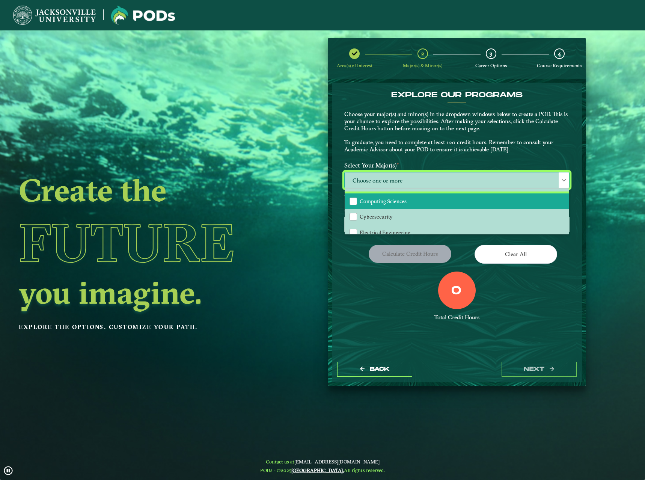
click at [379, 202] on span "Computing Sciences" at bounding box center [383, 201] width 47 height 7
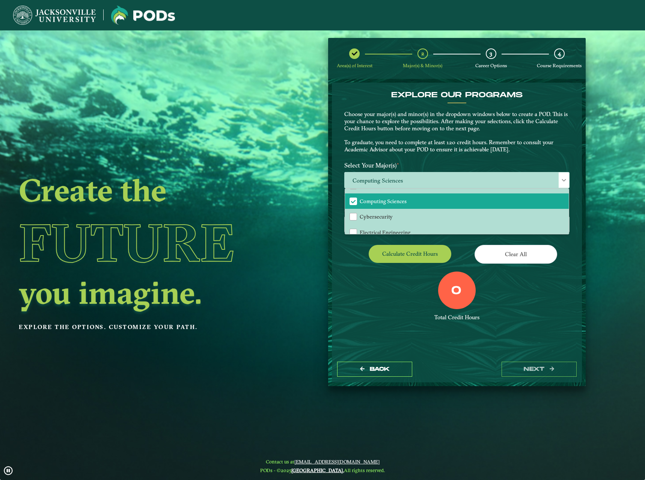
drag, startPoint x: 357, startPoint y: 254, endPoint x: 362, endPoint y: 253, distance: 4.5
click at [357, 254] on div "Calculate credit hours" at bounding box center [398, 255] width 118 height 21
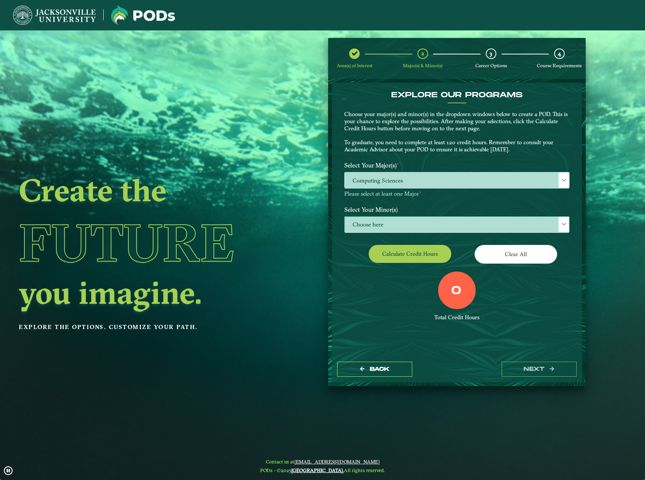
click at [439, 226] on span "Choose here" at bounding box center [457, 225] width 225 height 16
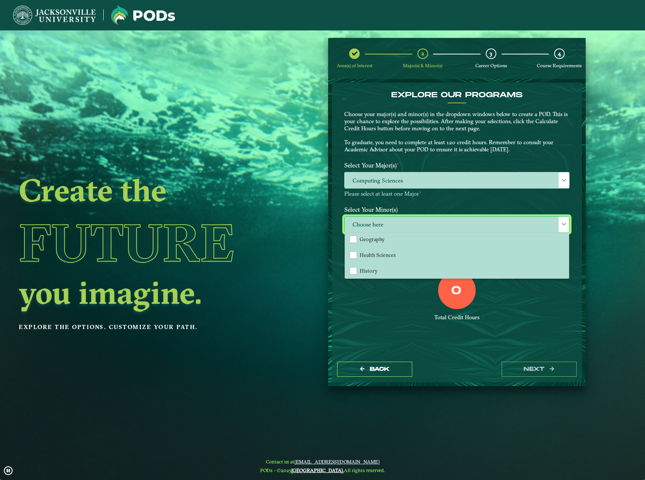
scroll to position [451, 0]
click at [324, 226] on div "Area(s) of Interest 2 Major(s) & Minor(s) 3 Career Options 4 Course Requirement…" at bounding box center [457, 212] width 269 height 348
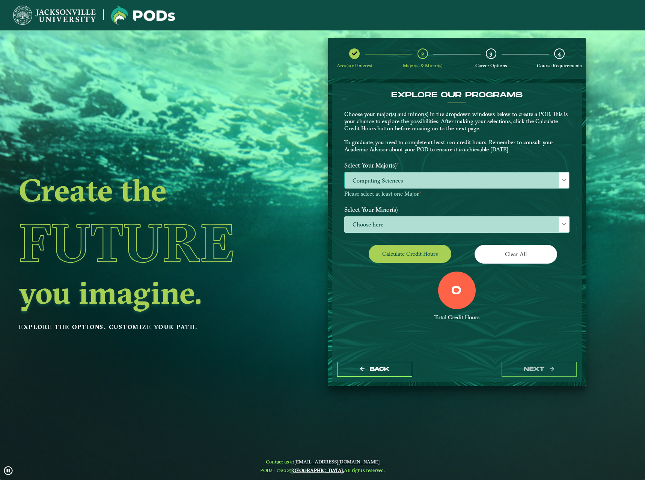
drag, startPoint x: 392, startPoint y: 176, endPoint x: 395, endPoint y: 182, distance: 6.7
click at [392, 178] on span "Computing Sciences" at bounding box center [457, 180] width 225 height 16
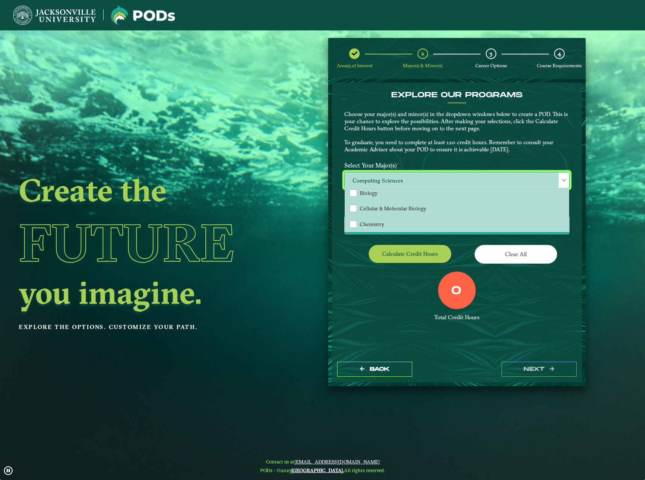
scroll to position [38, 0]
click at [360, 125] on p "Choose your major(s) and minor(s) in the dropdown windows below to create a POD…" at bounding box center [456, 132] width 225 height 42
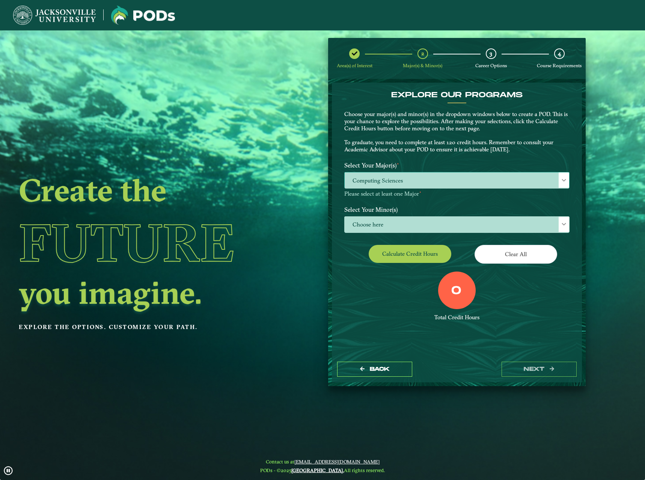
click at [396, 183] on span "Computing Sciences" at bounding box center [457, 180] width 225 height 16
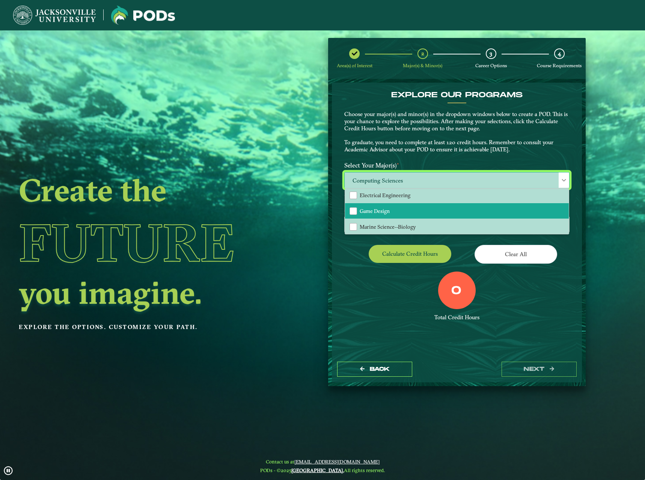
scroll to position [113, 0]
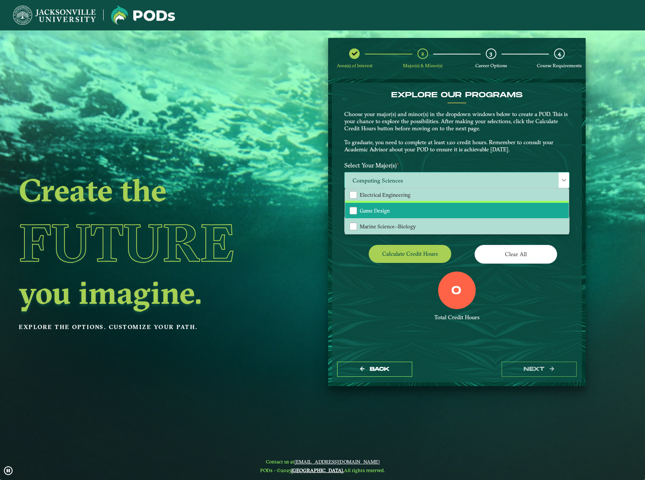
click at [379, 211] on span "Game Design" at bounding box center [375, 210] width 30 height 7
click at [339, 253] on div "Calculate credit hours" at bounding box center [398, 255] width 118 height 21
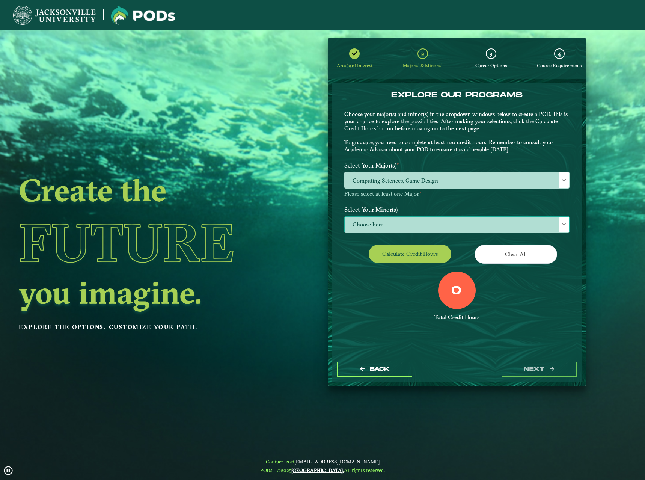
click at [396, 226] on span "Choose here" at bounding box center [457, 225] width 225 height 16
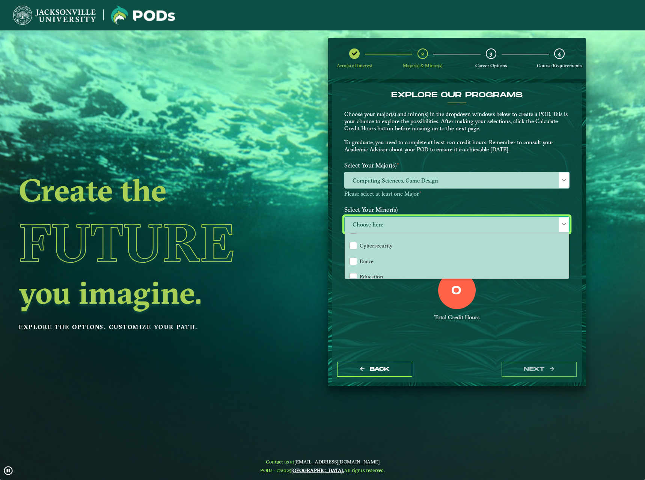
scroll to position [225, 0]
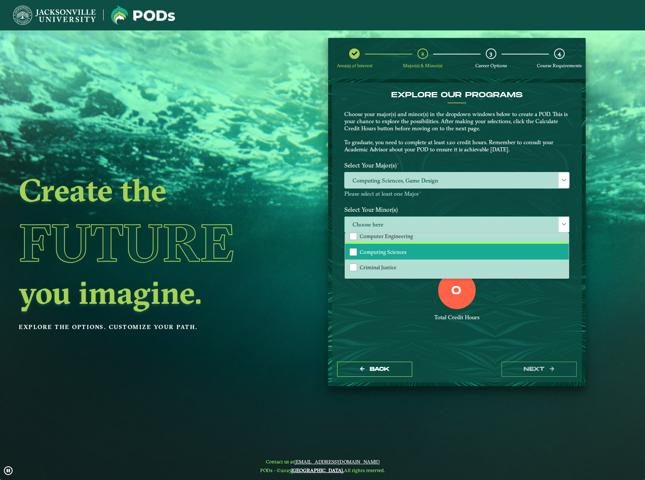
click at [389, 253] on span "Computing Sciences" at bounding box center [383, 252] width 47 height 7
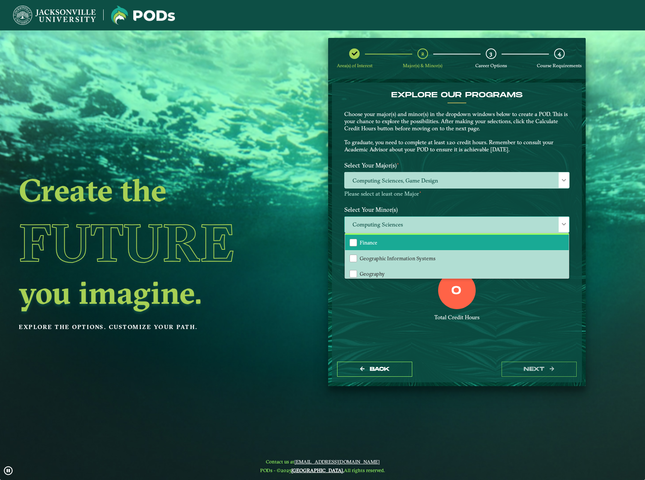
click at [376, 244] on span "Finance" at bounding box center [369, 242] width 18 height 7
click at [365, 309] on div "0 Total Credit Hours" at bounding box center [457, 303] width 237 height 64
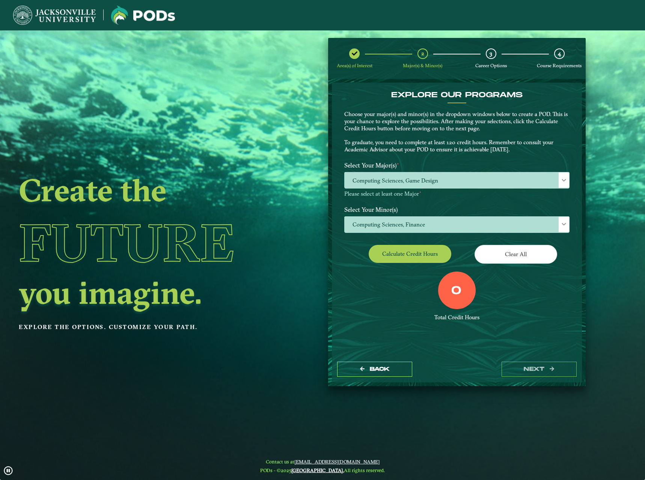
click at [421, 326] on div "0 Total Credit Hours" at bounding box center [457, 303] width 237 height 64
click at [378, 253] on button "Calculate credit hours" at bounding box center [410, 254] width 83 height 18
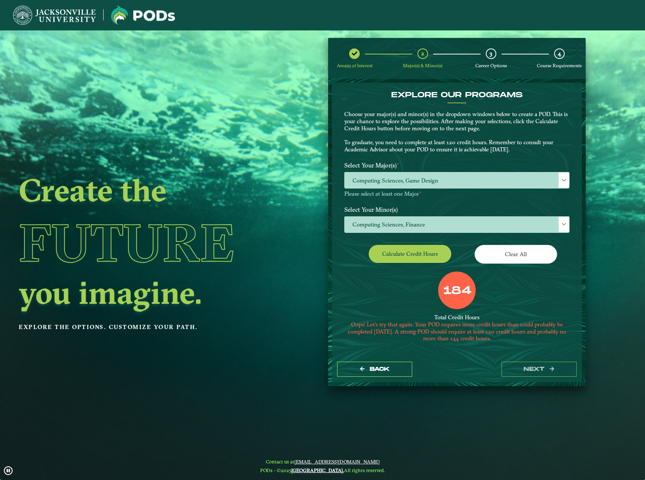
click at [369, 284] on div "184 Total Credit Hours Oops! Let’s try that again. Your POD requires more credi…" at bounding box center [457, 312] width 237 height 83
drag, startPoint x: 416, startPoint y: 323, endPoint x: 431, endPoint y: 333, distance: 18.6
click at [431, 333] on div "Oops! Let’s try that again. Your POD requires more credit hours than could prob…" at bounding box center [456, 331] width 225 height 21
drag, startPoint x: 416, startPoint y: 324, endPoint x: 428, endPoint y: 330, distance: 13.5
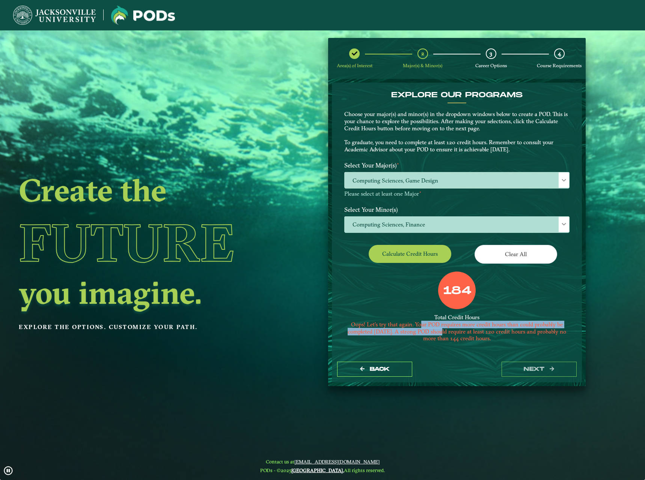
click at [428, 330] on div "Oops! Let’s try that again. Your POD requires more credit hours than could prob…" at bounding box center [456, 331] width 225 height 21
click at [484, 347] on div at bounding box center [456, 349] width 225 height 5
click at [493, 181] on span "Computing Sciences, Game Design" at bounding box center [457, 180] width 225 height 16
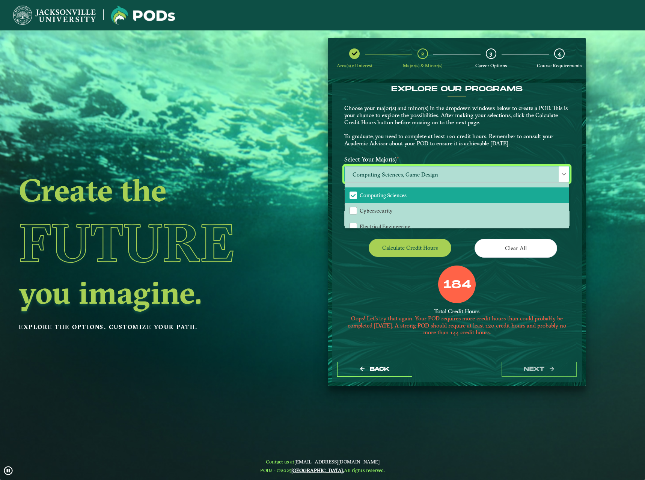
scroll to position [113, 0]
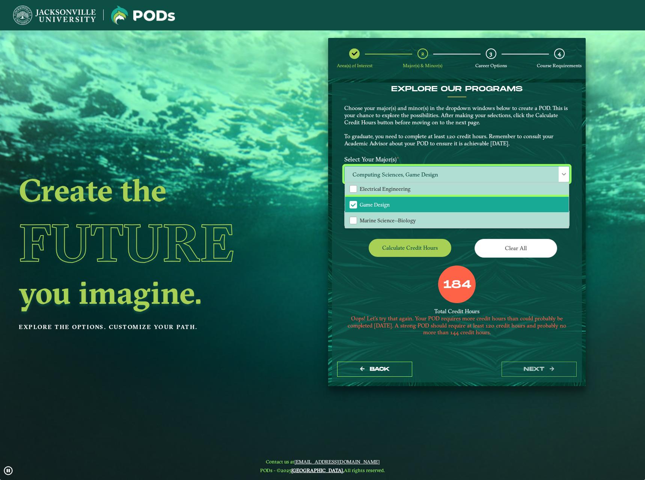
click at [366, 204] on span "Game Design" at bounding box center [375, 204] width 30 height 7
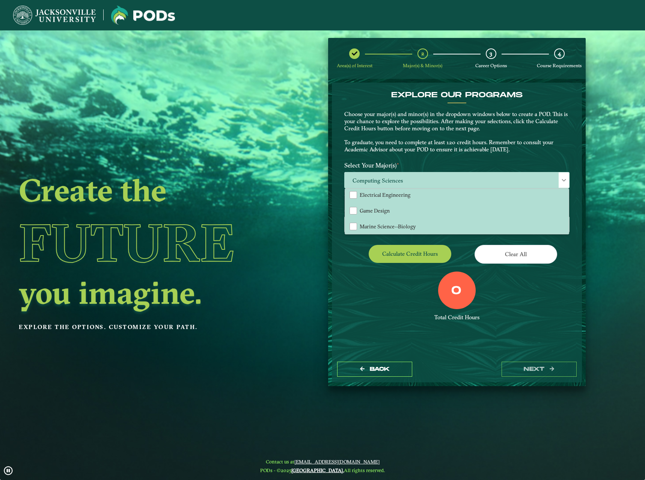
click at [354, 292] on div "0 Total Credit Hours" at bounding box center [457, 303] width 237 height 64
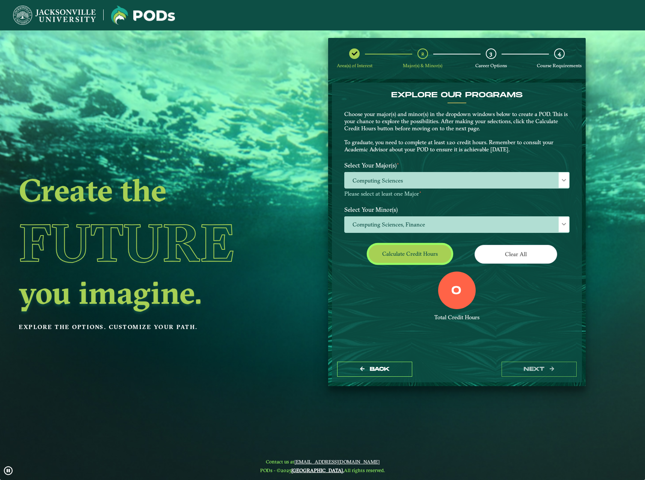
click at [418, 256] on button "Calculate credit hours" at bounding box center [410, 254] width 83 height 18
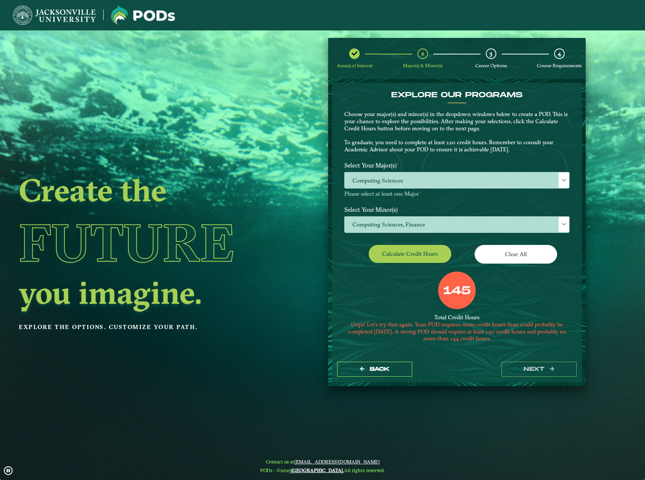
click at [363, 299] on div "145 Total Credit Hours Oops! Let’s try that again. Your POD requires more credi…" at bounding box center [457, 312] width 237 height 83
click at [460, 232] on span "Computing Sciences, Finance" at bounding box center [457, 225] width 225 height 16
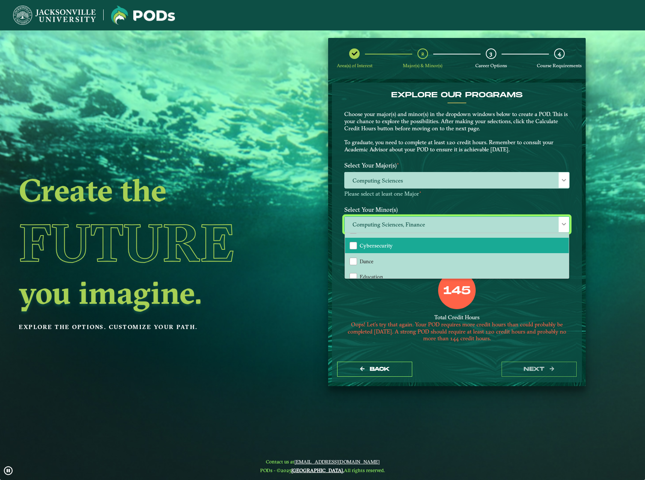
scroll to position [225, 0]
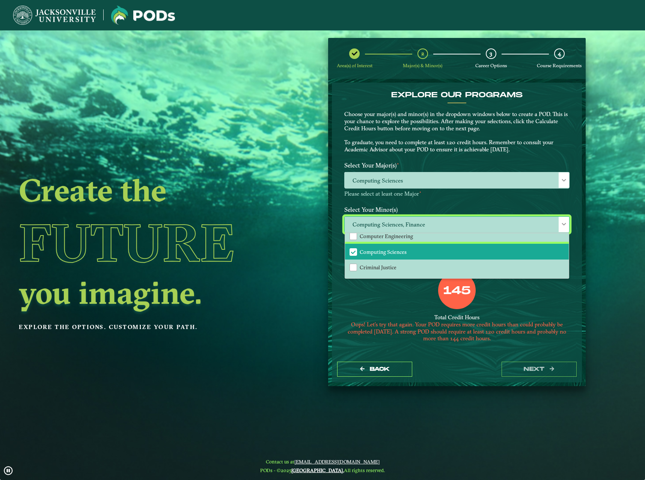
click at [374, 251] on span "Computing Sciences" at bounding box center [383, 252] width 47 height 7
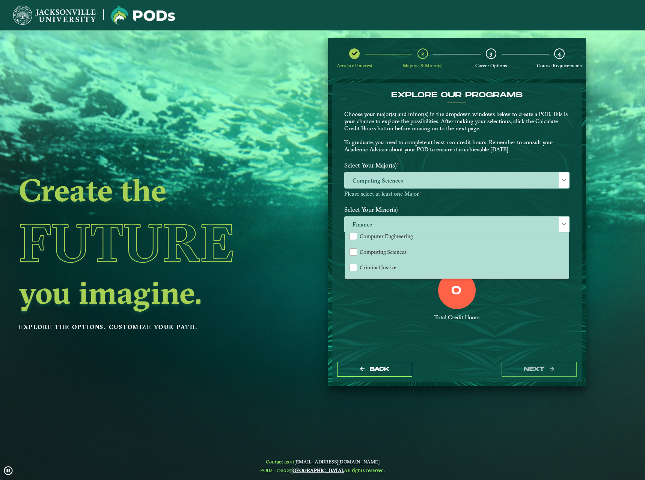
click at [404, 351] on div "EXPLORE OUR PROGRAMS Choose your major(s) and minor(s) in the dropdown windows …" at bounding box center [457, 219] width 250 height 273
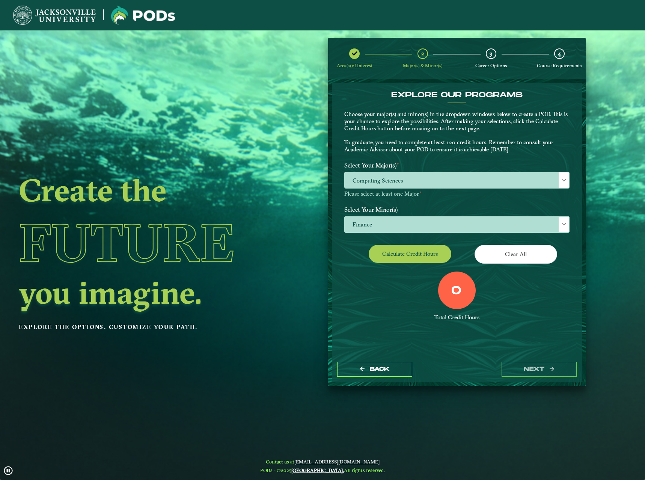
drag, startPoint x: 400, startPoint y: 242, endPoint x: 410, endPoint y: 255, distance: 16.2
click at [400, 243] on div "EXPLORE OUR PROGRAMS Choose your major(s) and minor(s) in the dropdown windows …" at bounding box center [456, 212] width 225 height 244
click at [410, 254] on button "Calculate credit hours" at bounding box center [410, 254] width 83 height 18
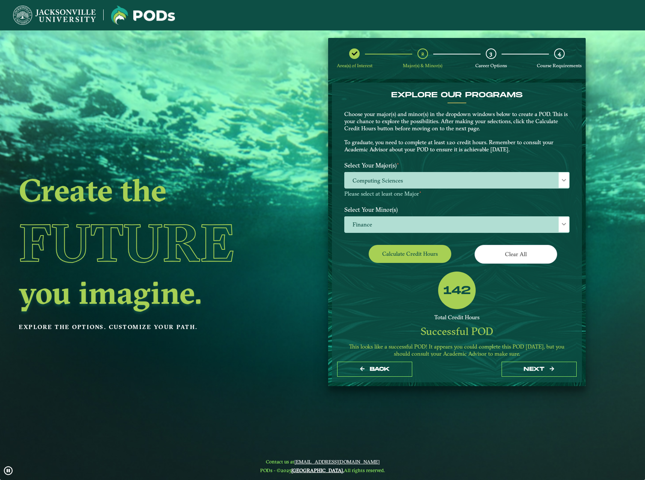
click at [372, 269] on div "EXPLORE OUR PROGRAMS Choose your major(s) and minor(s) in the dropdown windows …" at bounding box center [456, 226] width 225 height 272
click at [384, 306] on div "142 Total Credit Hours Successful POD This looks like a successful POD! It appe…" at bounding box center [457, 316] width 237 height 91
click at [550, 375] on button "next" at bounding box center [539, 369] width 75 height 15
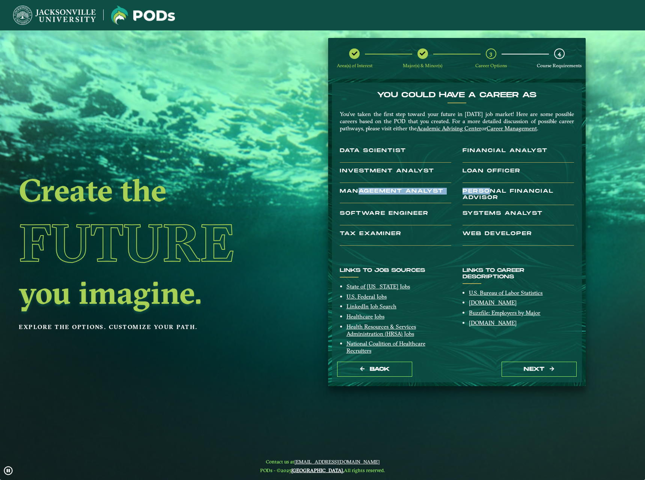
drag, startPoint x: 360, startPoint y: 194, endPoint x: 491, endPoint y: 189, distance: 131.5
click at [491, 189] on div "You’ve taken the first step toward your future in [DATE] job market! Here are s…" at bounding box center [457, 181] width 246 height 140
click at [491, 189] on h3 "Personal Financial Advisor" at bounding box center [519, 196] width 112 height 17
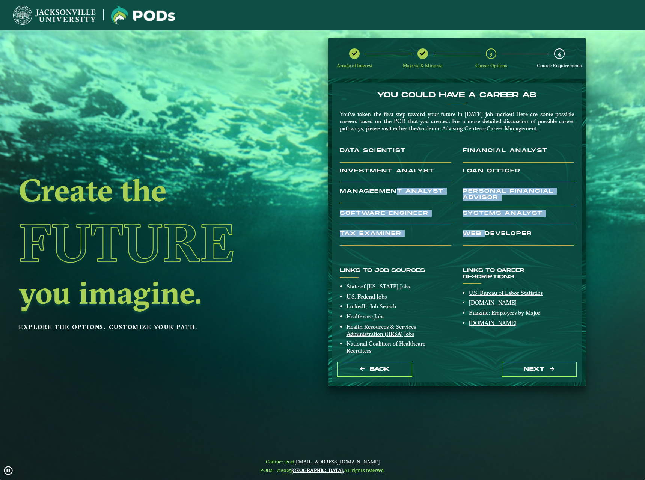
drag, startPoint x: 486, startPoint y: 239, endPoint x: 397, endPoint y: 196, distance: 99.4
click at [397, 196] on div "You’ve taken the first step toward your future in [DATE] job market! Here are s…" at bounding box center [457, 181] width 246 height 140
click at [396, 195] on h3 "Manageement Analyst" at bounding box center [396, 195] width 112 height 15
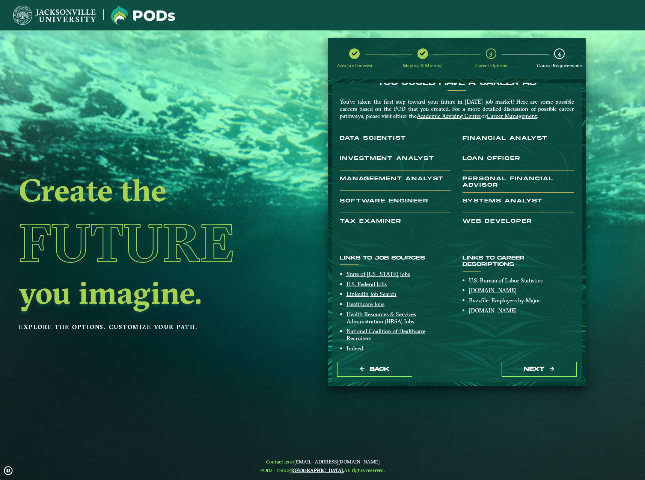
scroll to position [21, 0]
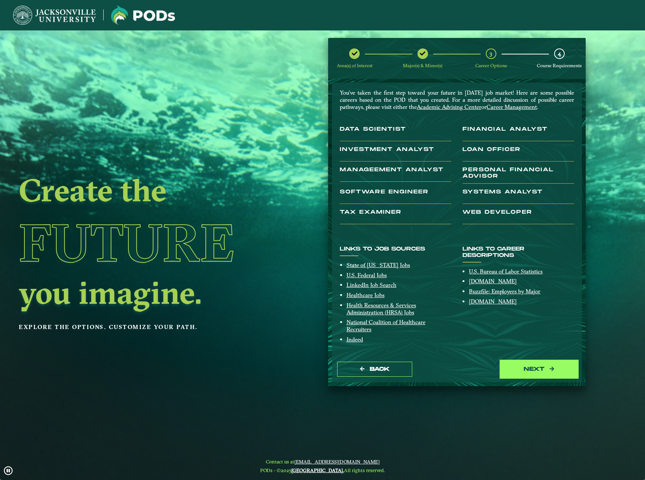
click at [531, 365] on button "next" at bounding box center [539, 369] width 75 height 15
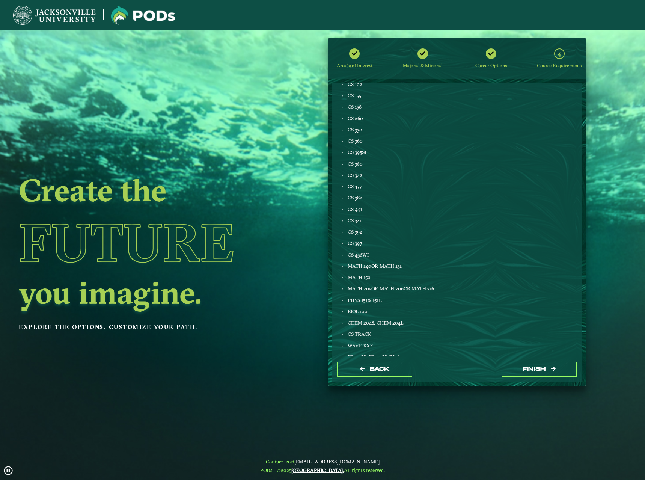
scroll to position [0, 0]
